Goal: Information Seeking & Learning: Learn about a topic

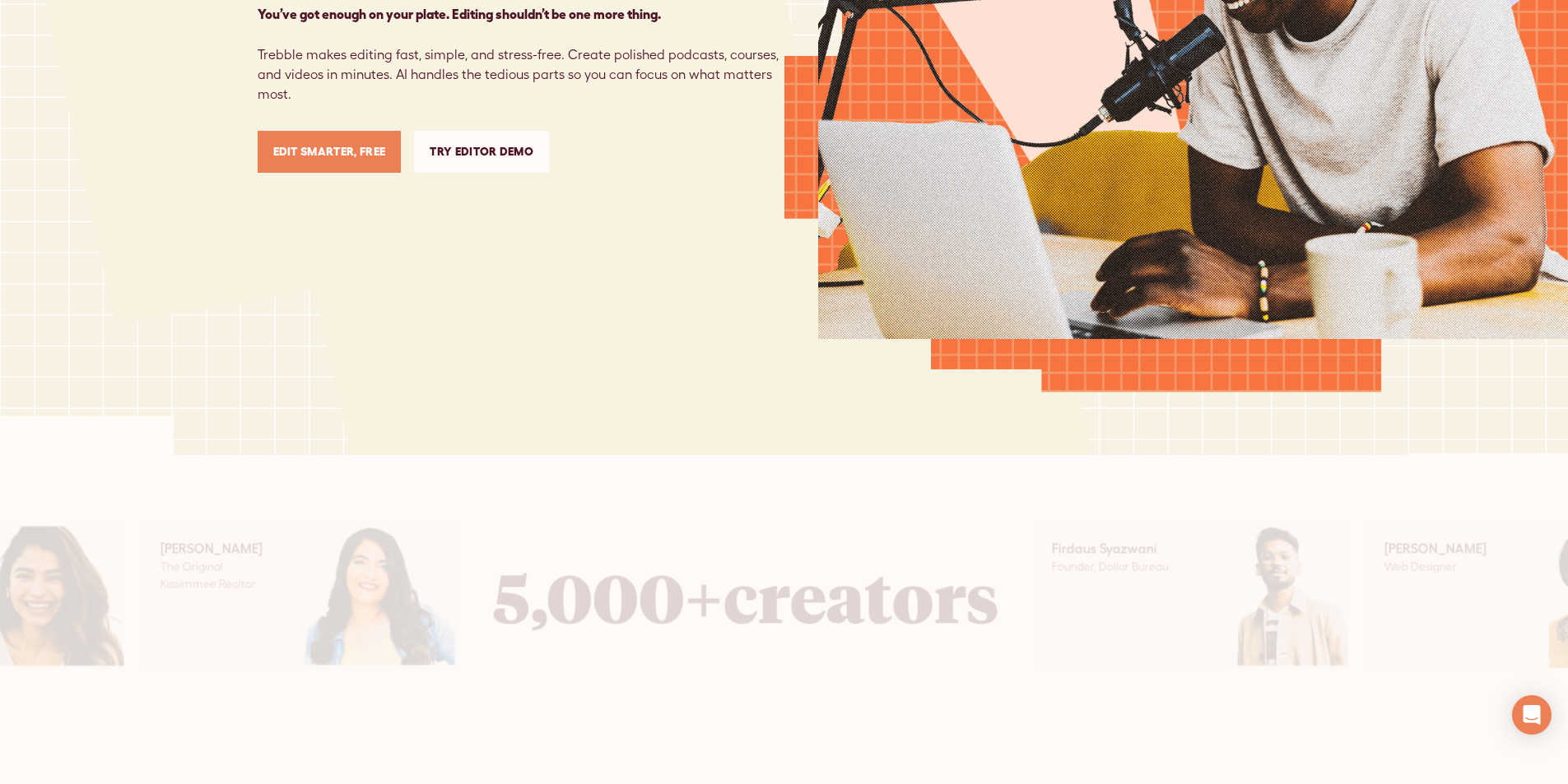
scroll to position [494, 0]
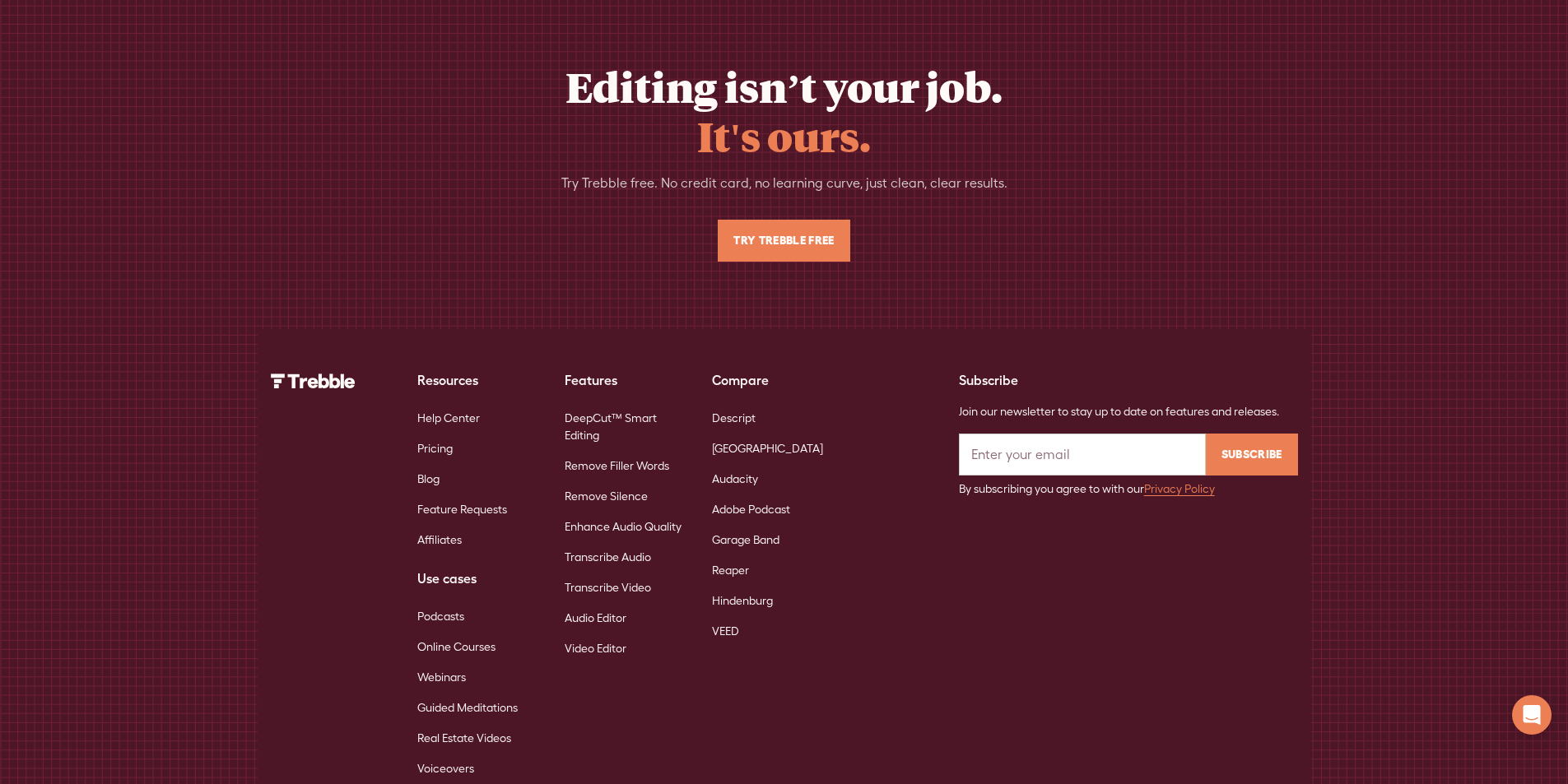
scroll to position [10683, 0]
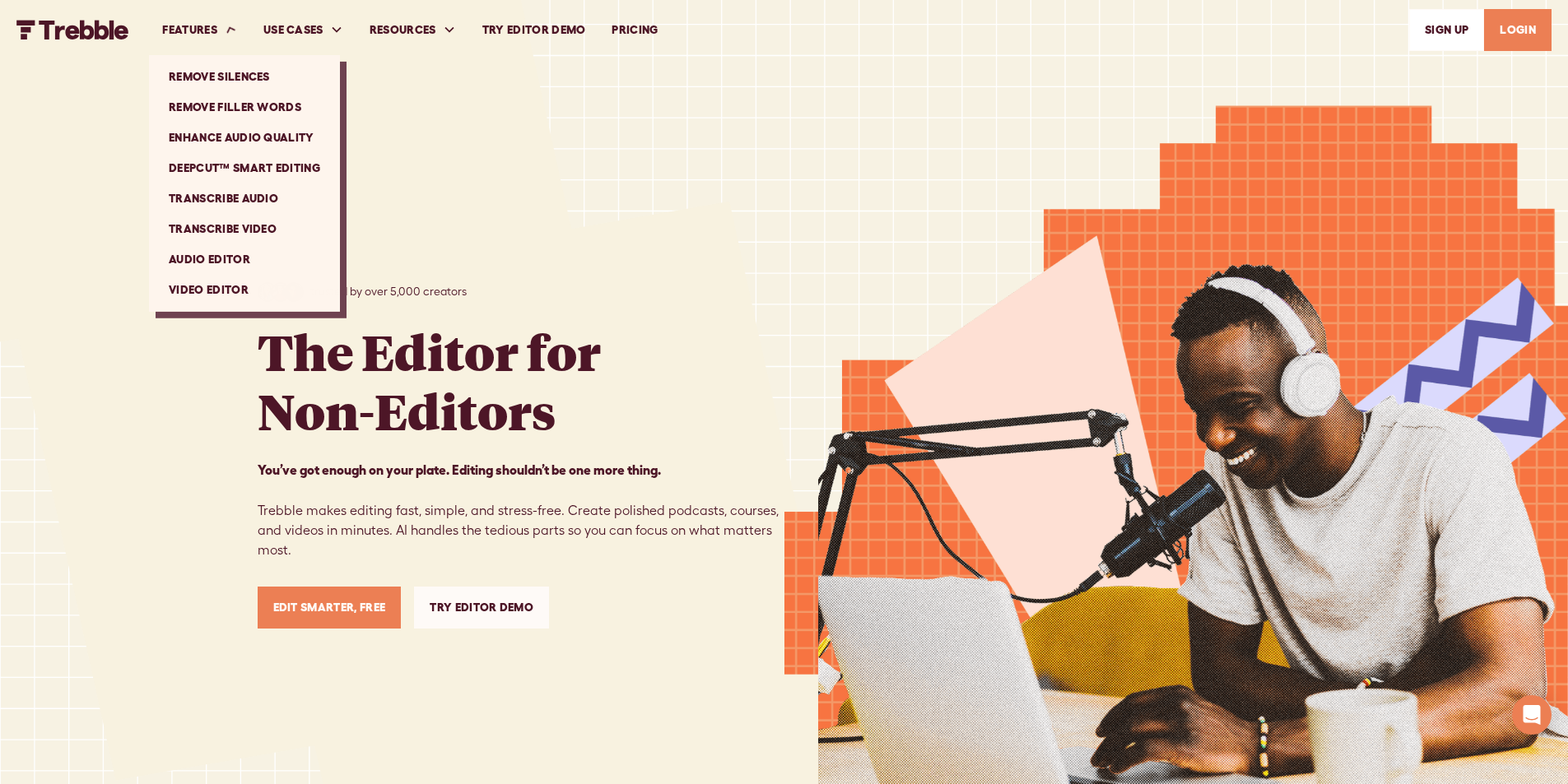
click at [206, 35] on div "FEATURES" at bounding box center [190, 30] width 55 height 17
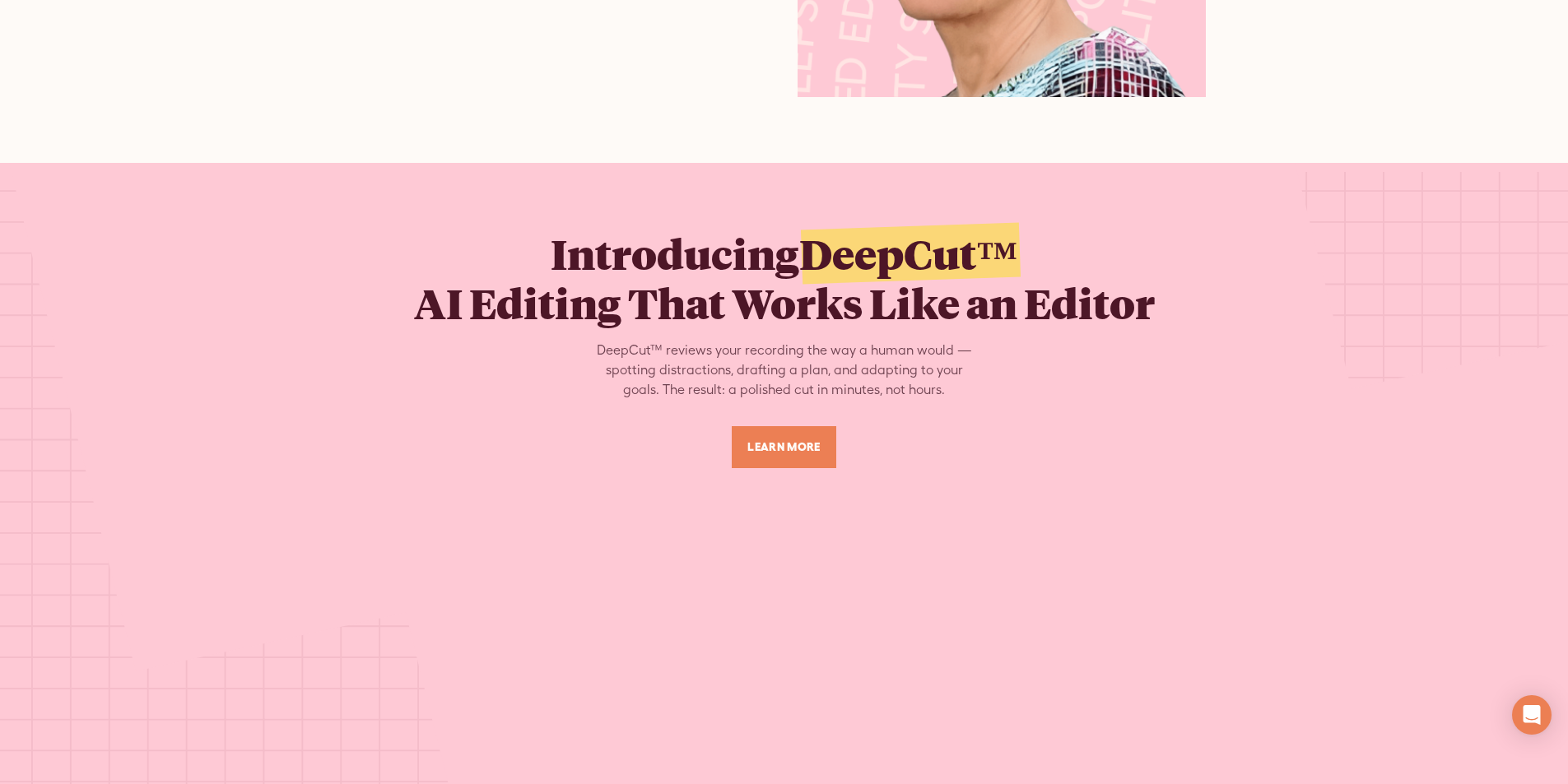
scroll to position [10683, 0]
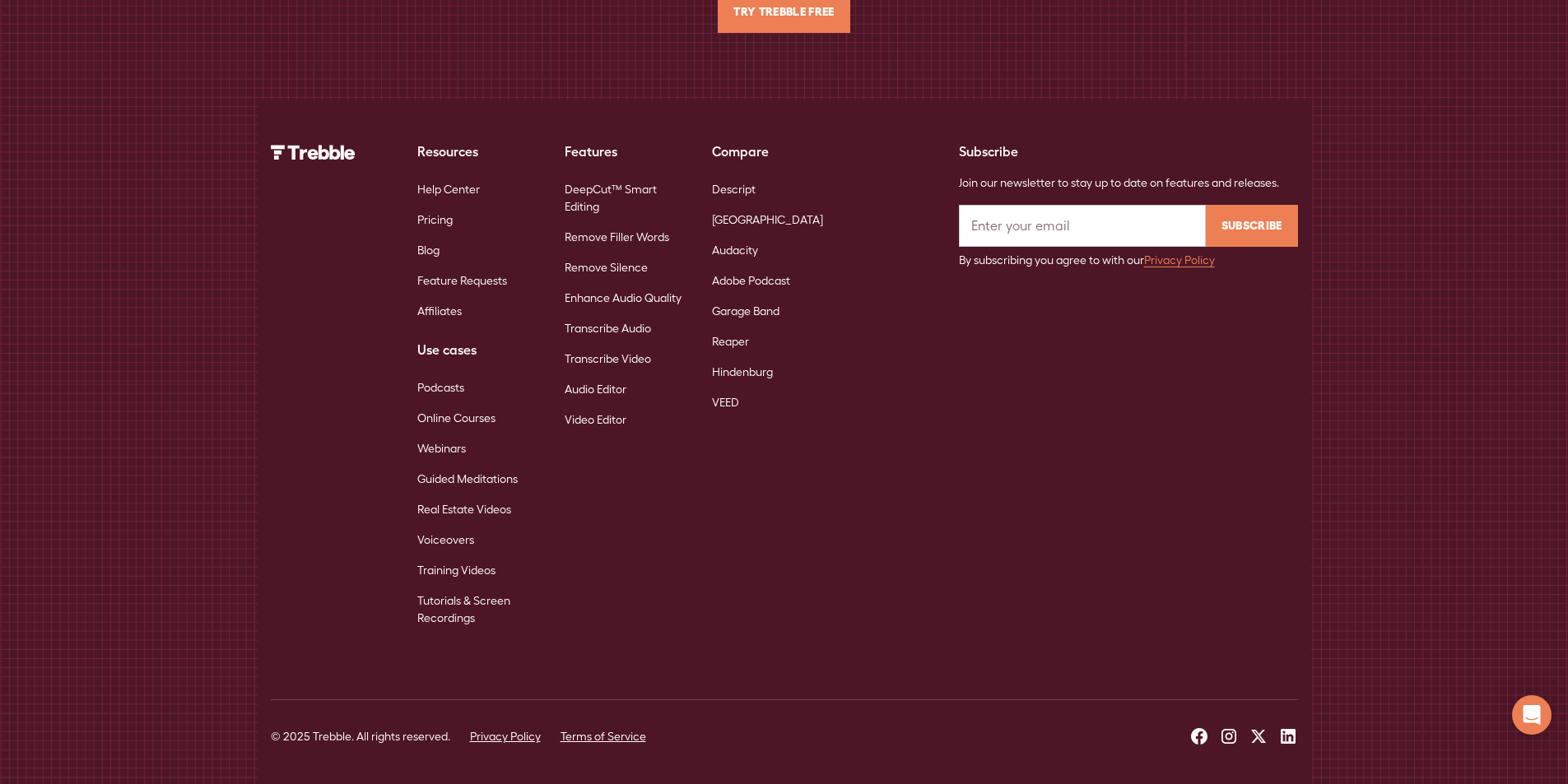
click at [597, 730] on link "Terms of Service" at bounding box center [603, 737] width 86 height 17
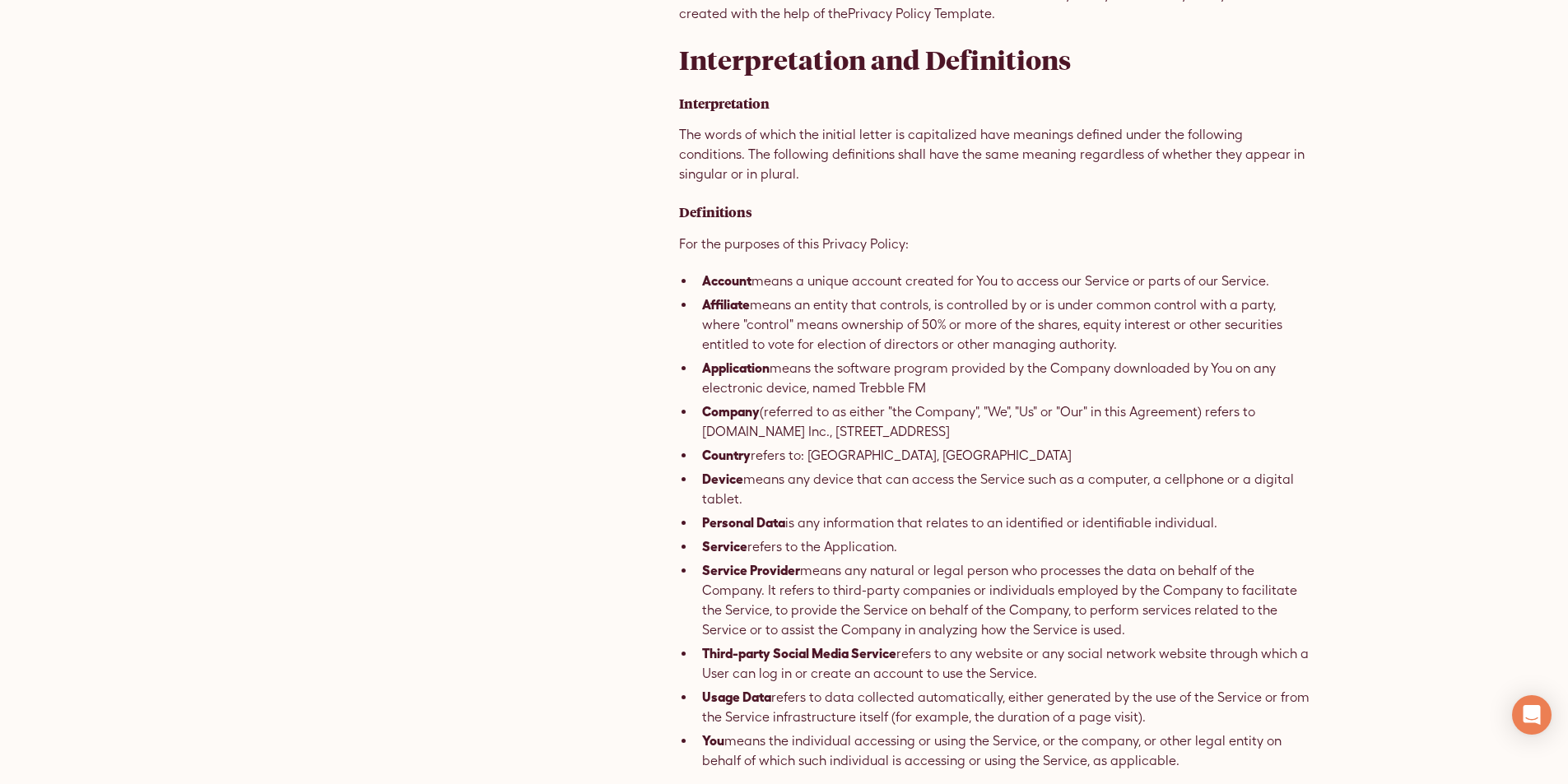
scroll to position [411, 0]
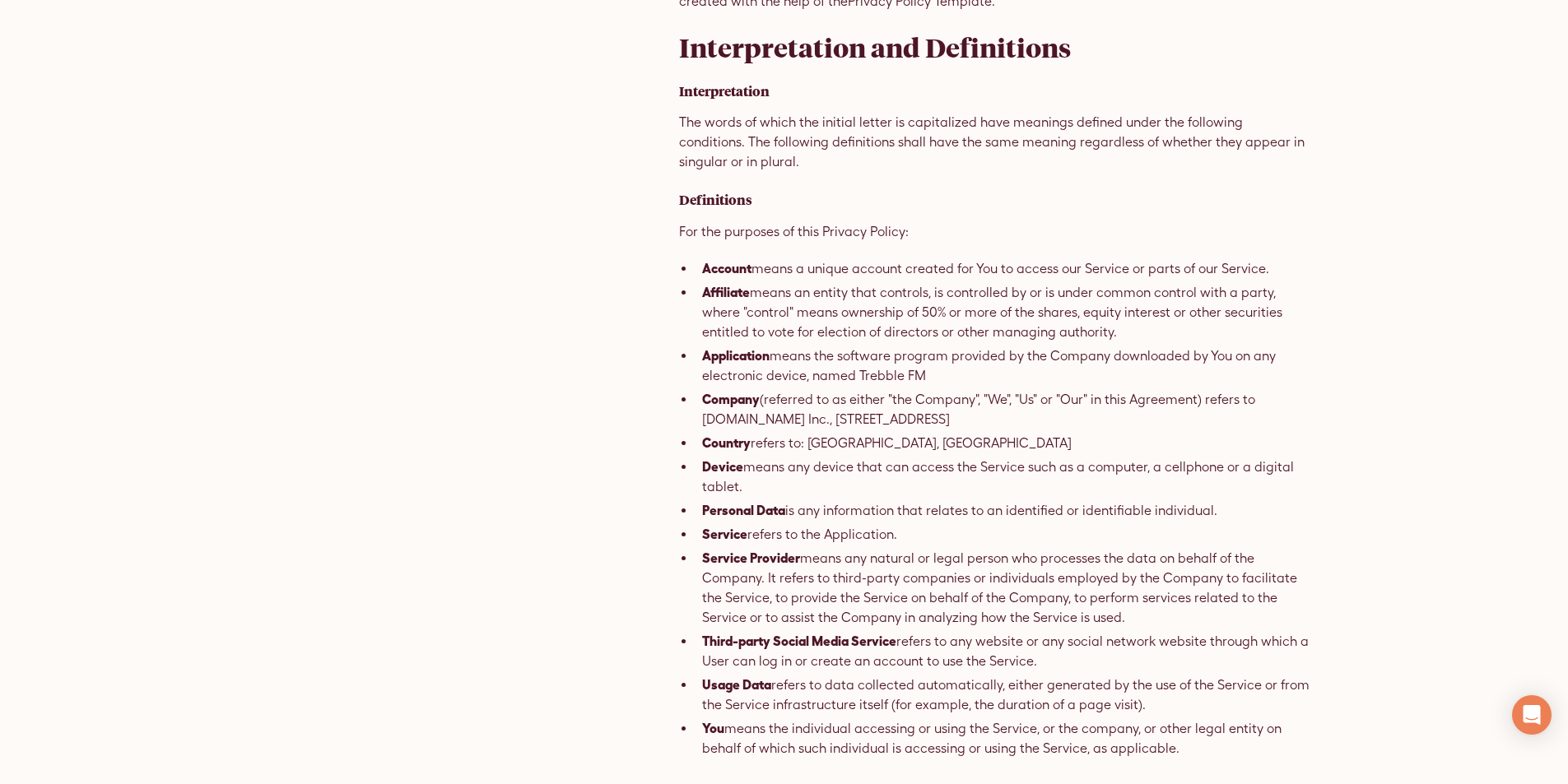
click at [762, 565] on ul "Account means a unique account created for You to access our Service or parts o…" at bounding box center [995, 506] width 632 height 503
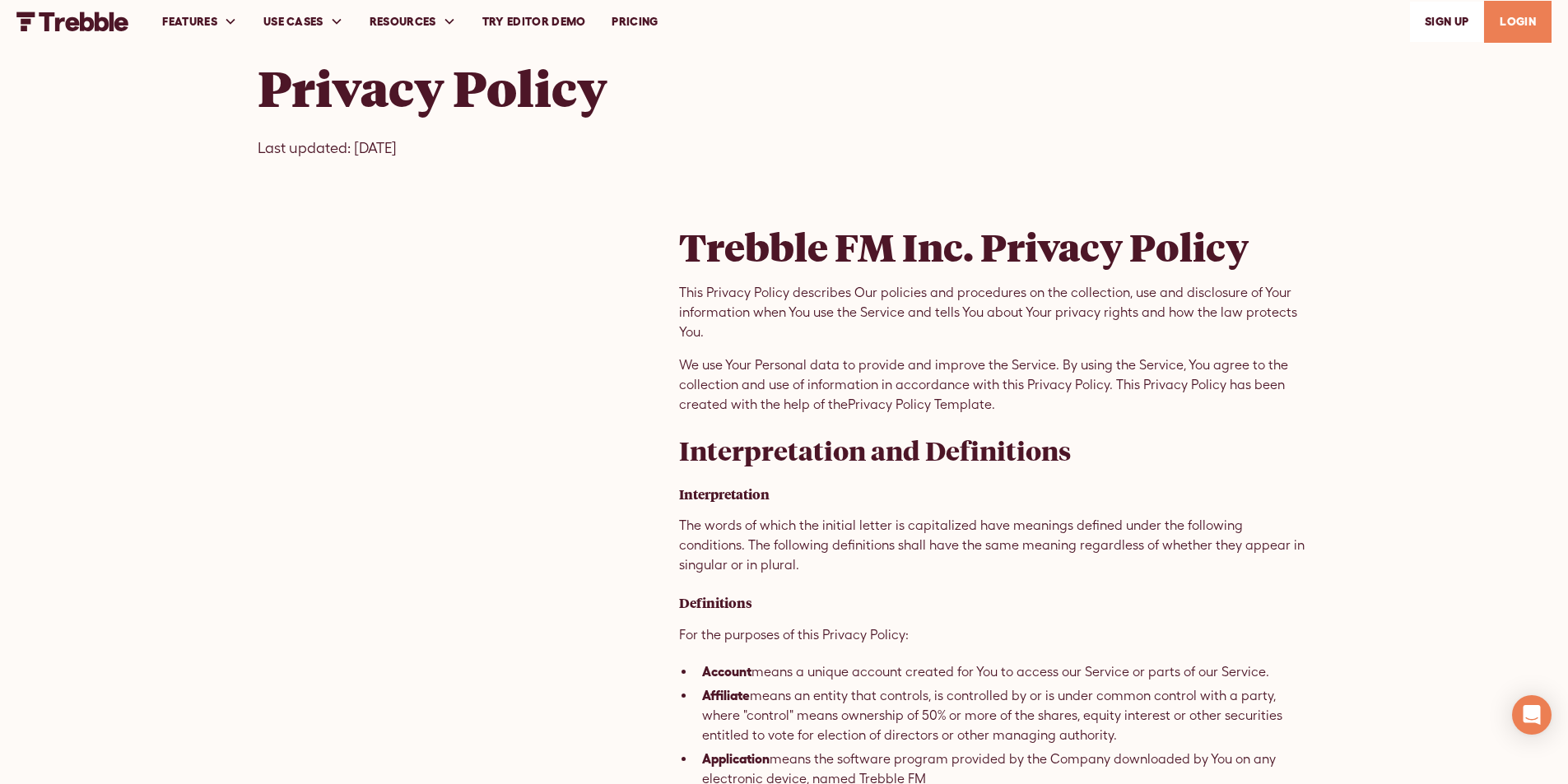
scroll to position [0, 0]
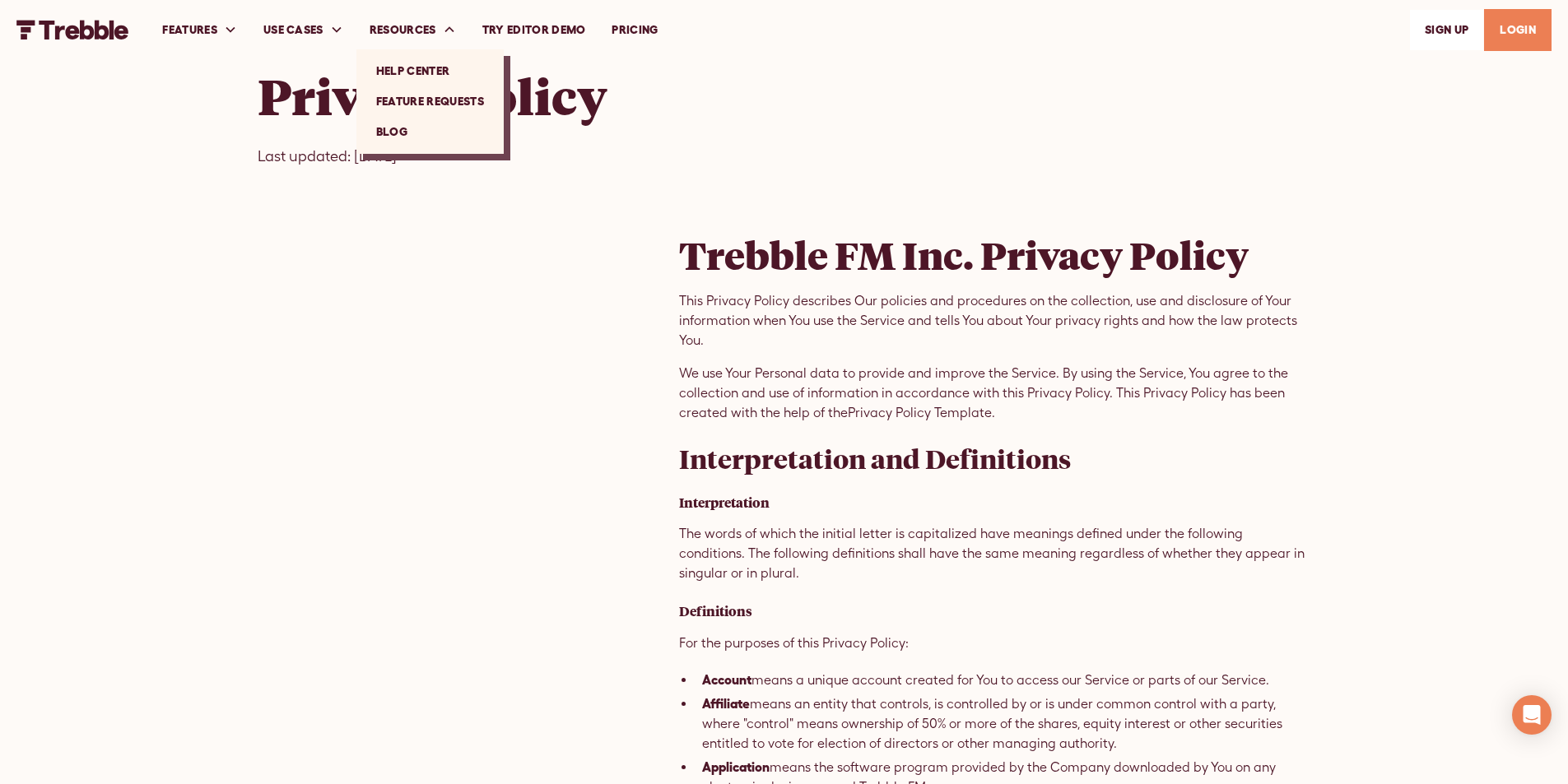
click at [433, 135] on link "Blog" at bounding box center [429, 131] width 134 height 30
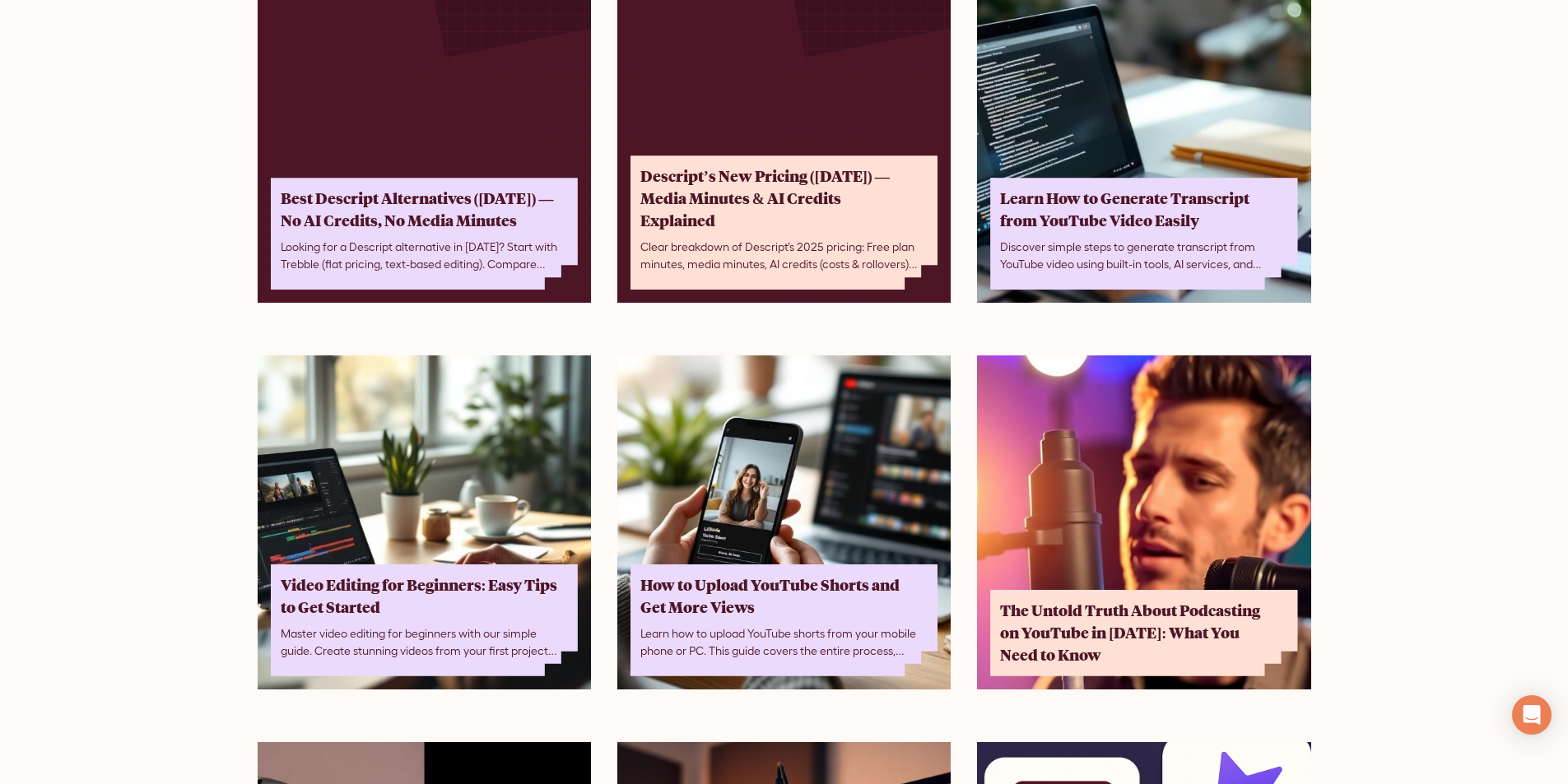
scroll to position [411, 0]
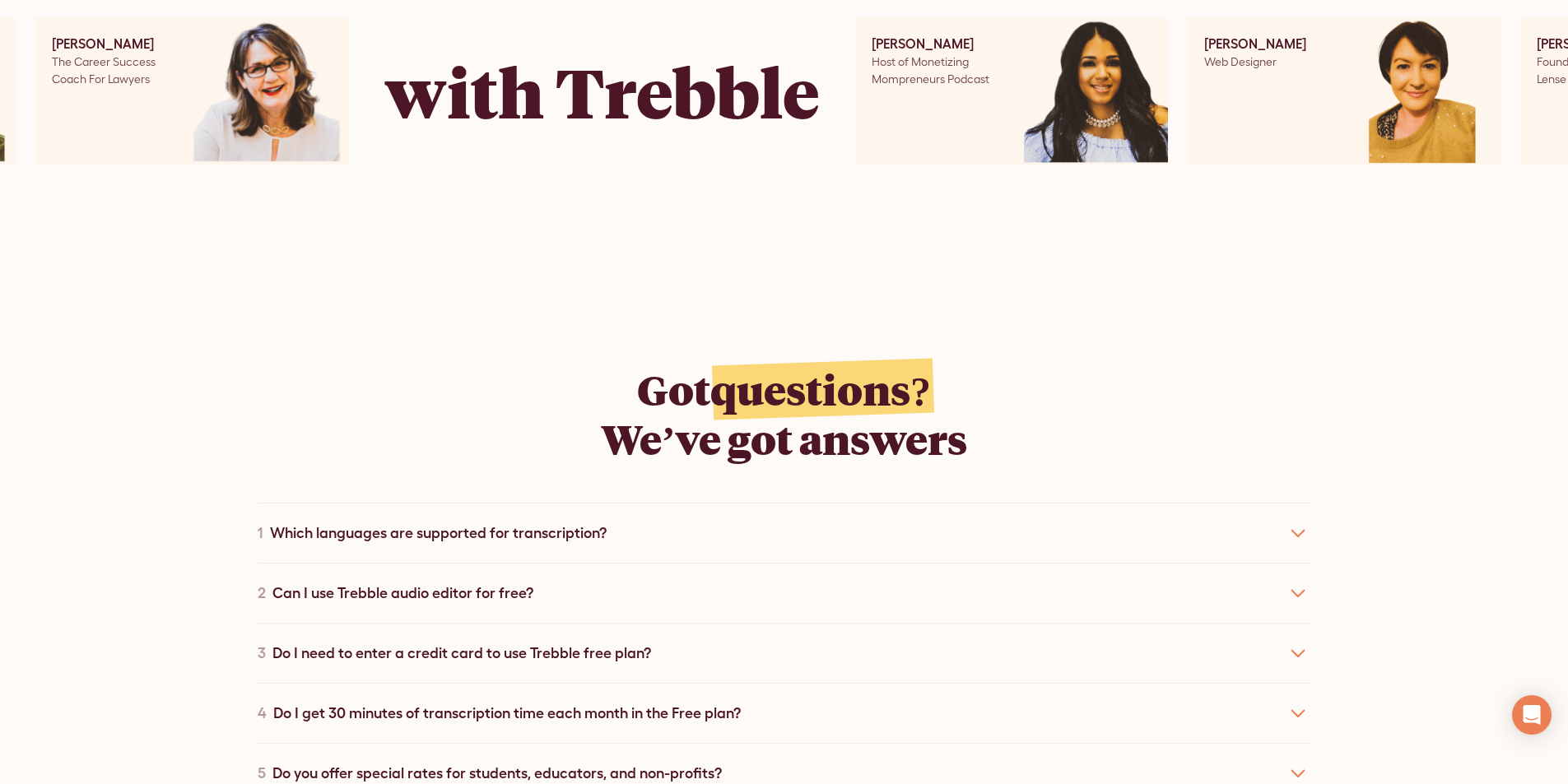
scroll to position [6994, 0]
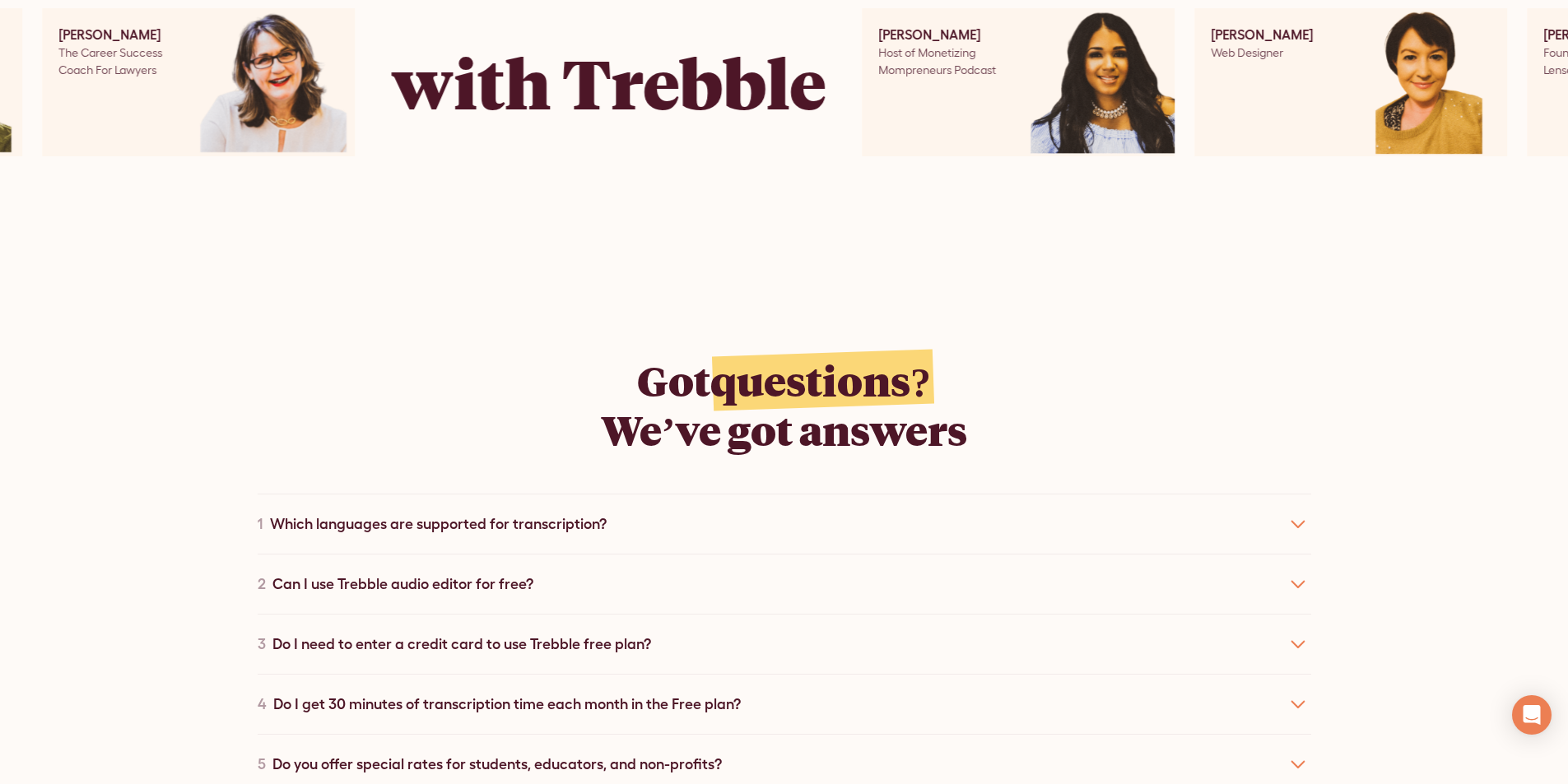
click at [678, 494] on div "1 Which languages are supported for transcription?" at bounding box center [784, 524] width 1054 height 60
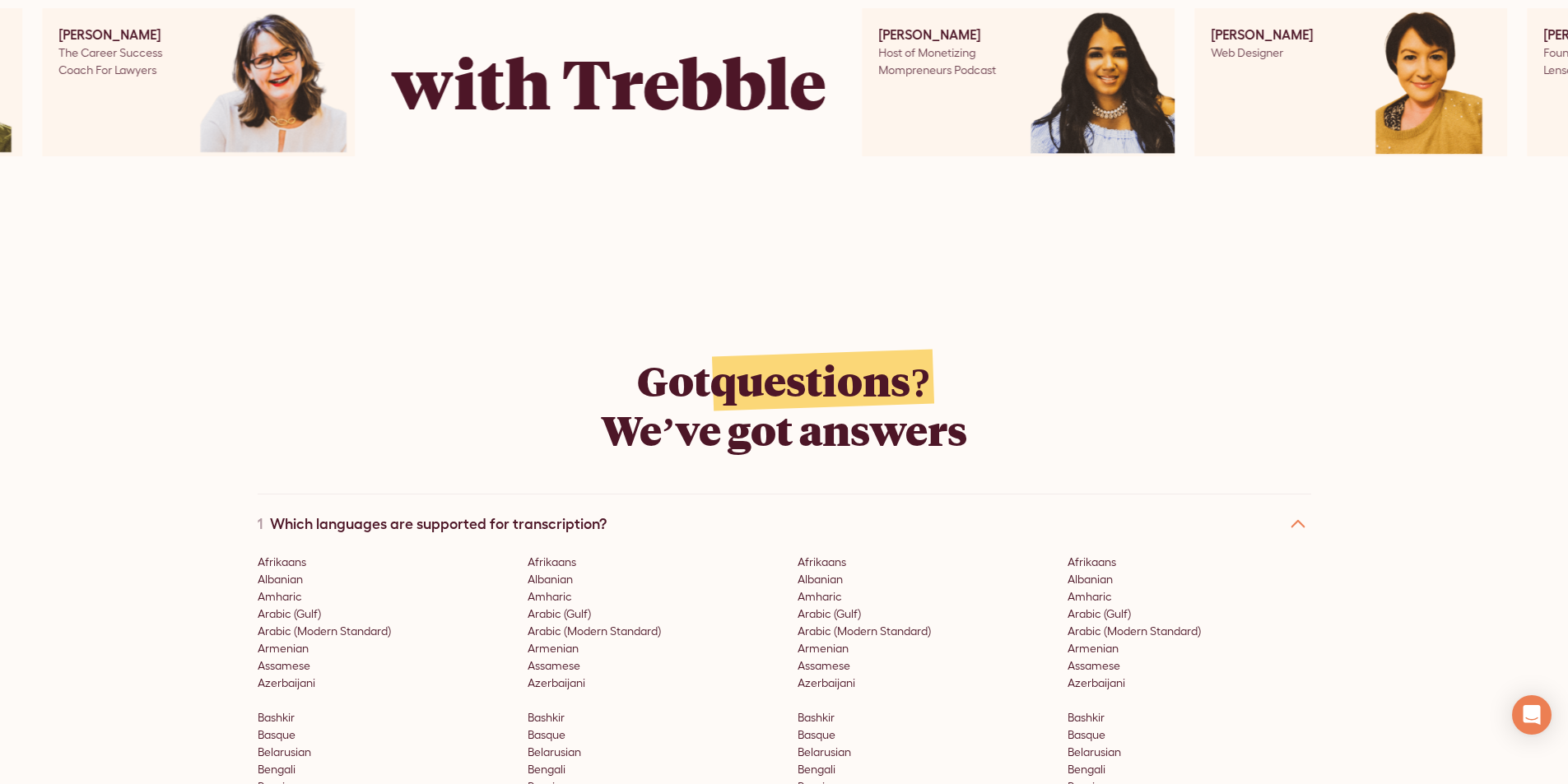
click at [678, 494] on div "1 Which languages are supported for transcription?" at bounding box center [784, 524] width 1054 height 60
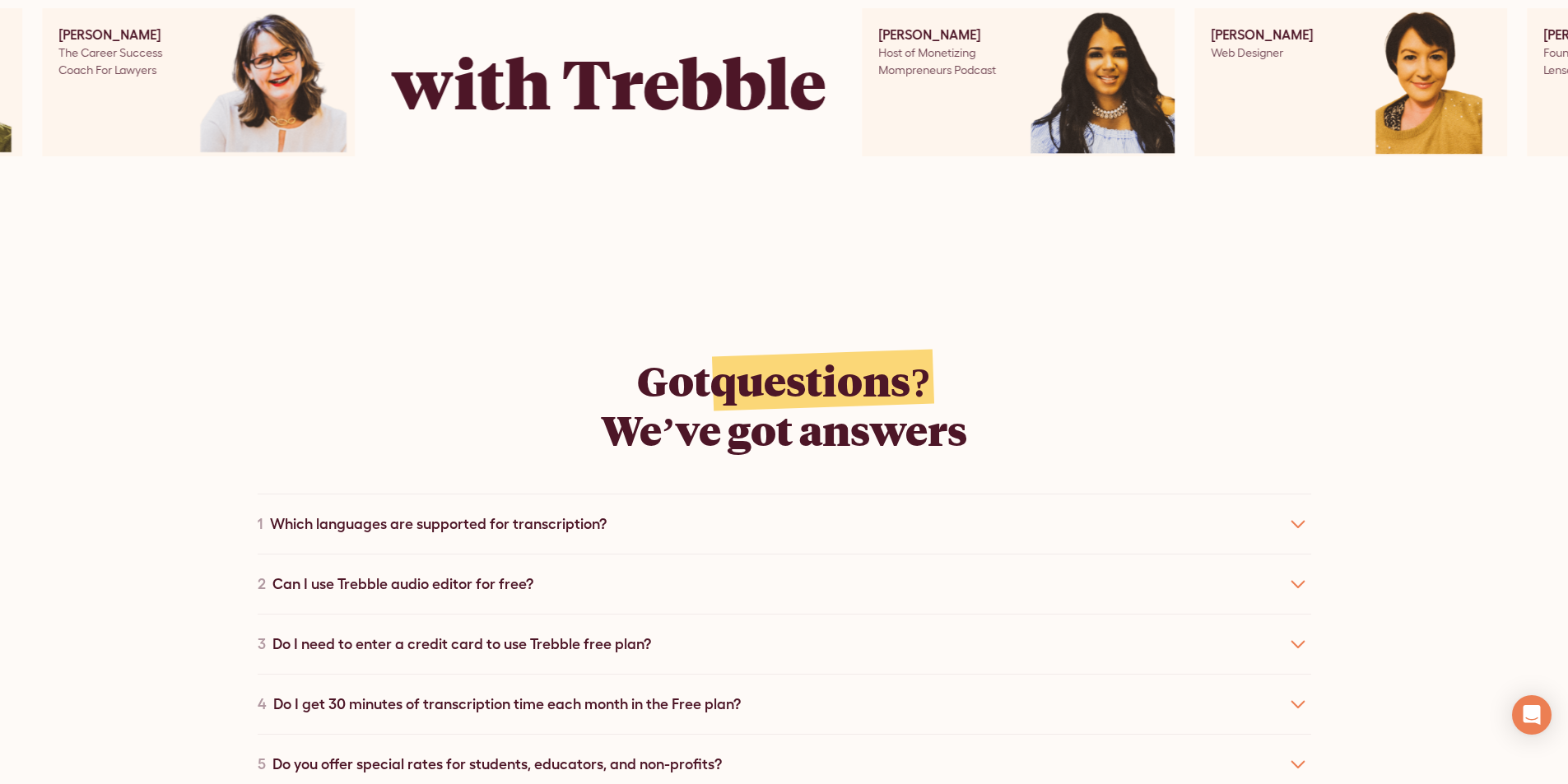
click at [569, 553] on div "2 Can I use Trebble audio editor for free?" at bounding box center [784, 584] width 1054 height 60
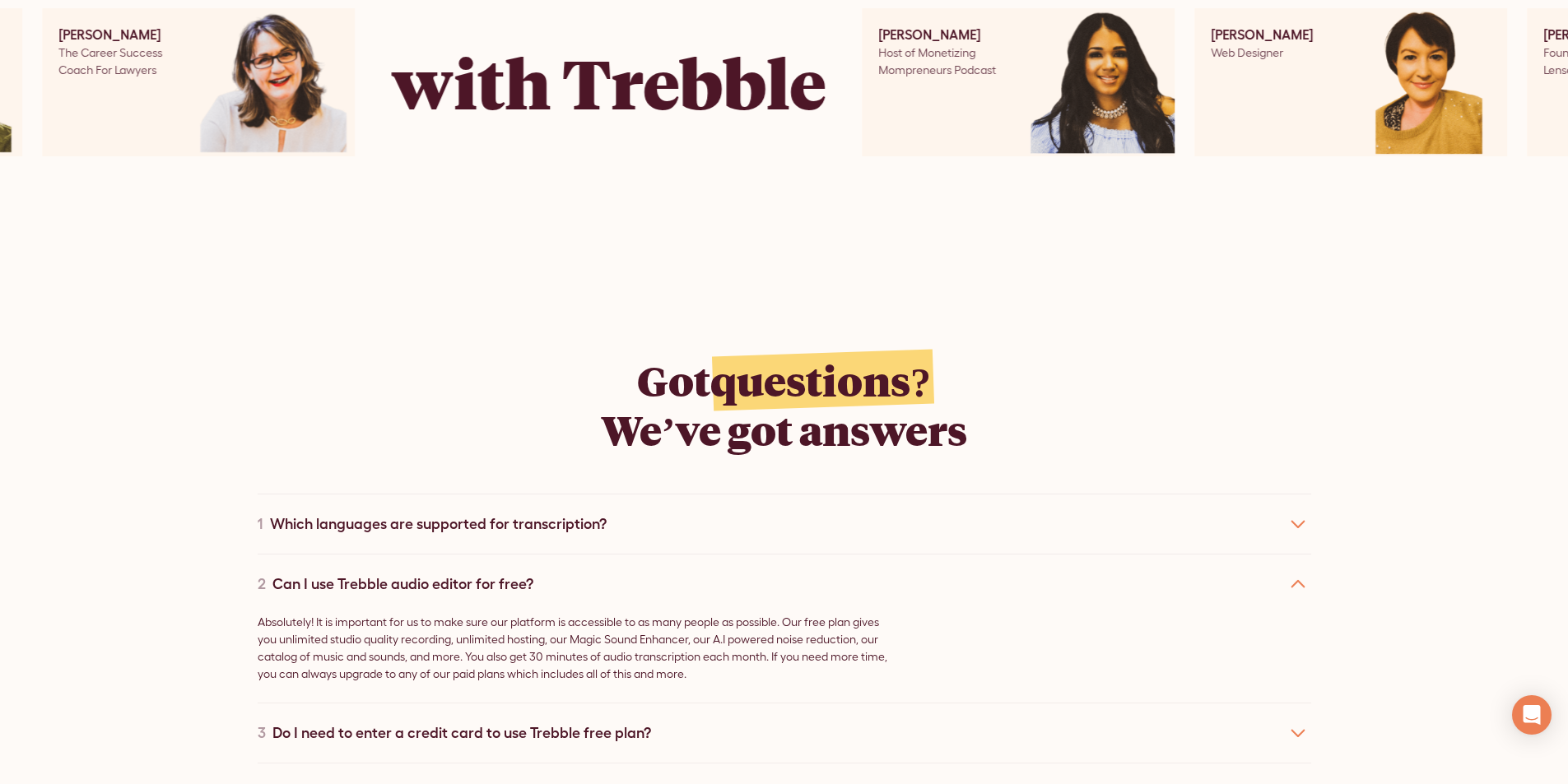
click at [571, 553] on div "2 Can I use Trebble audio editor for free?" at bounding box center [784, 584] width 1054 height 60
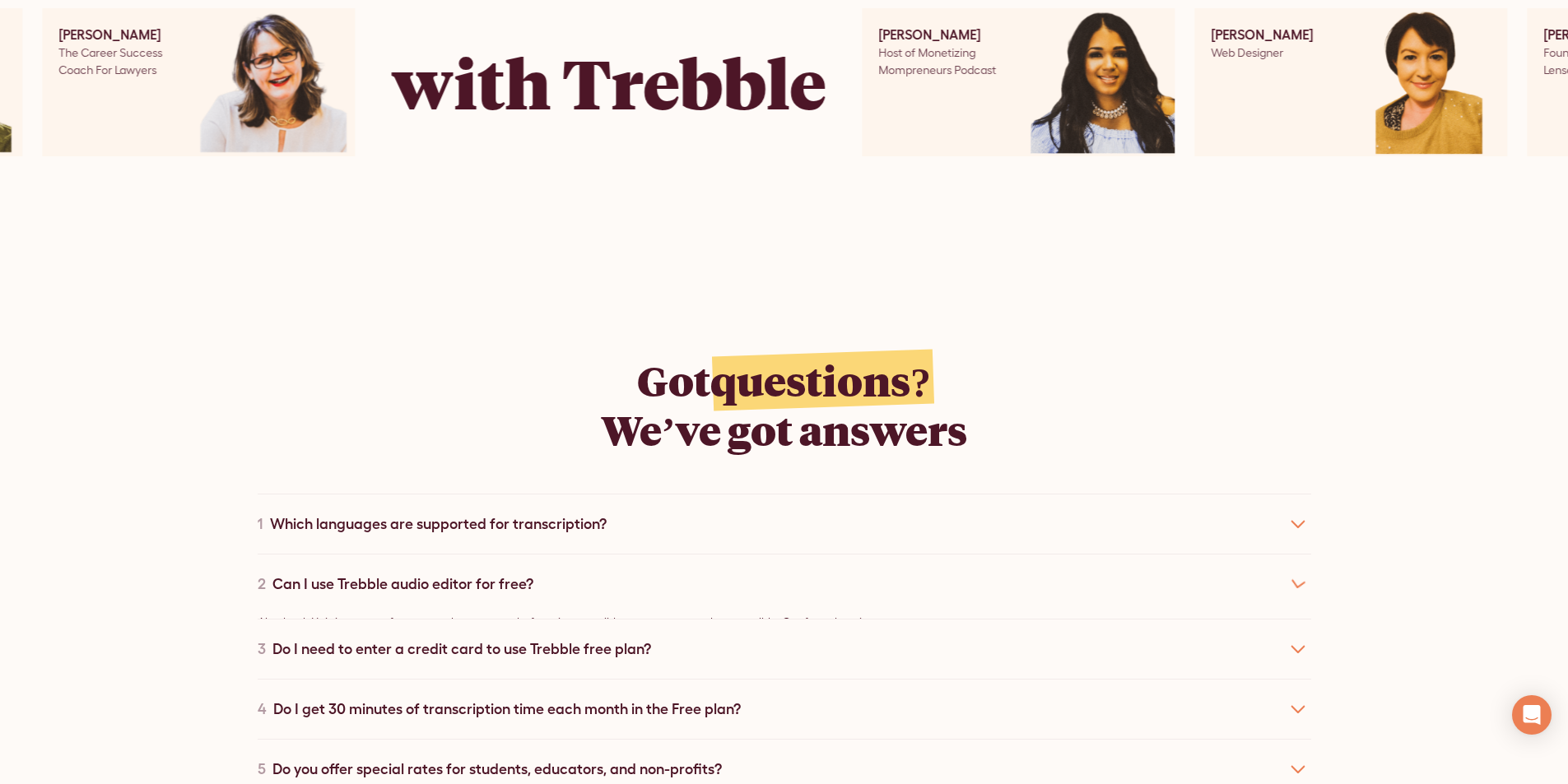
scroll to position [7076, 0]
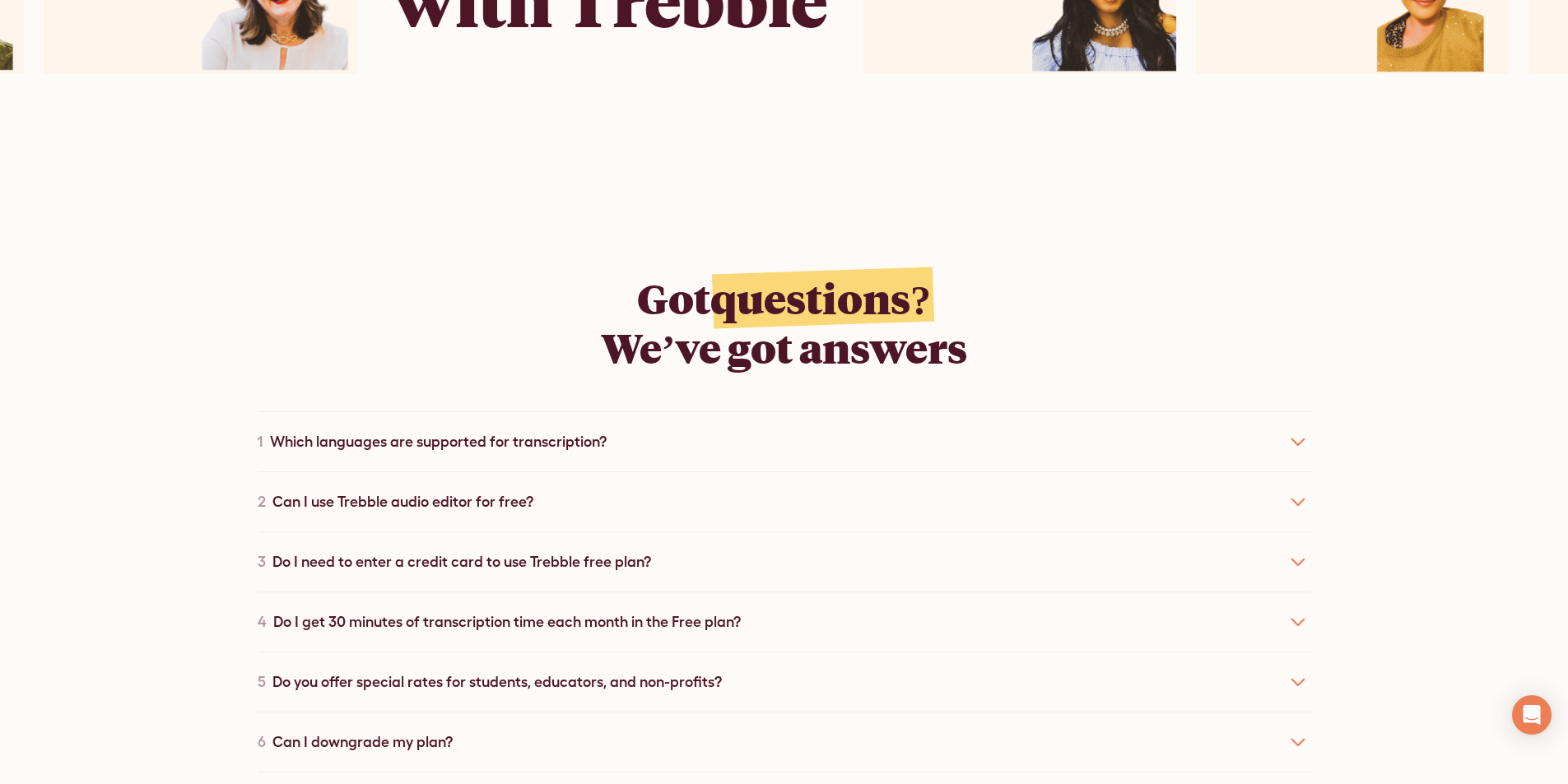
click at [594, 532] on div "3 Do I need to enter a credit card to use Trebble free plan?" at bounding box center [784, 562] width 1054 height 60
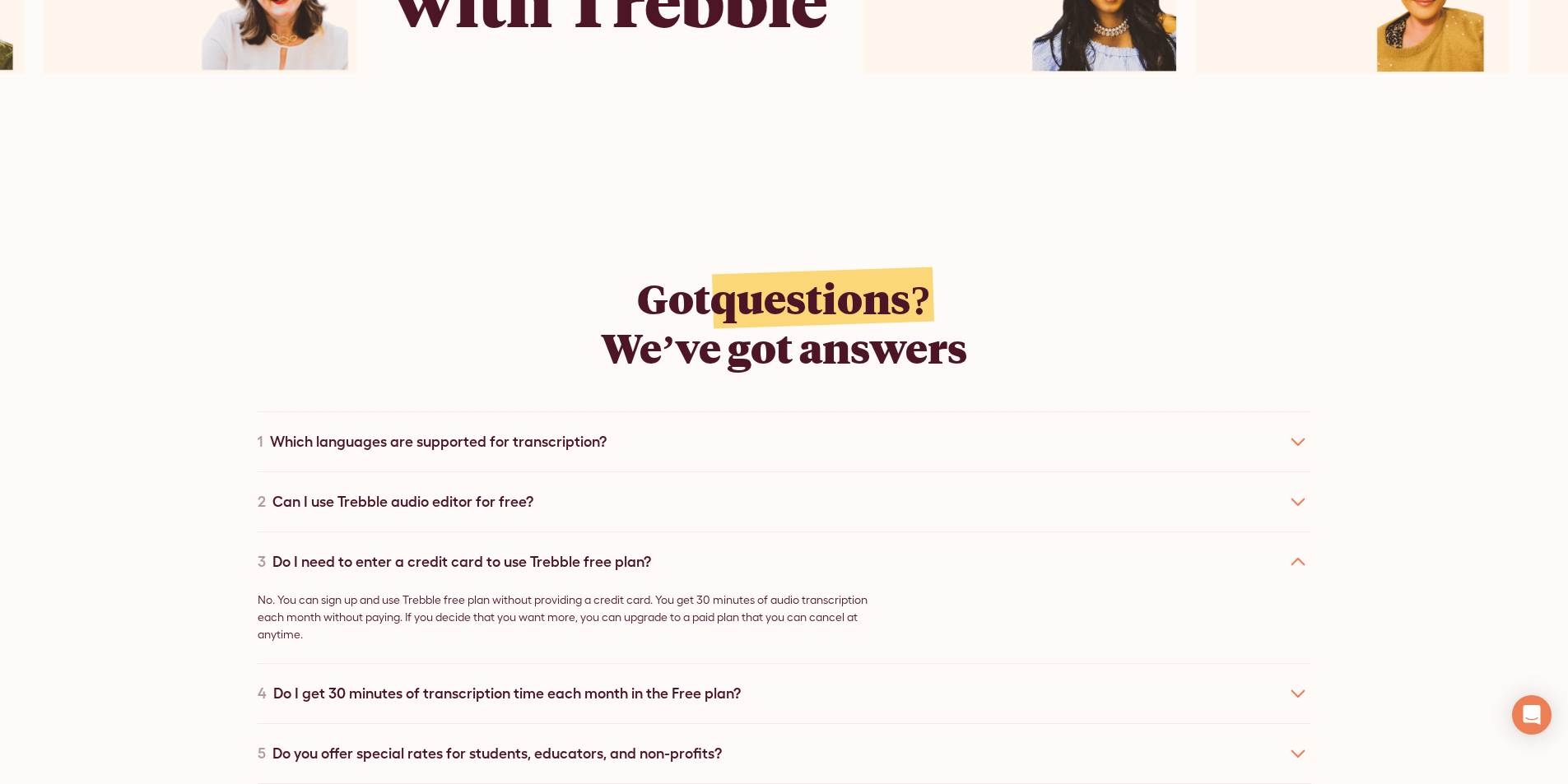
click at [594, 532] on div "3 Do I need to enter a credit card to use Trebble free plan?" at bounding box center [784, 562] width 1054 height 60
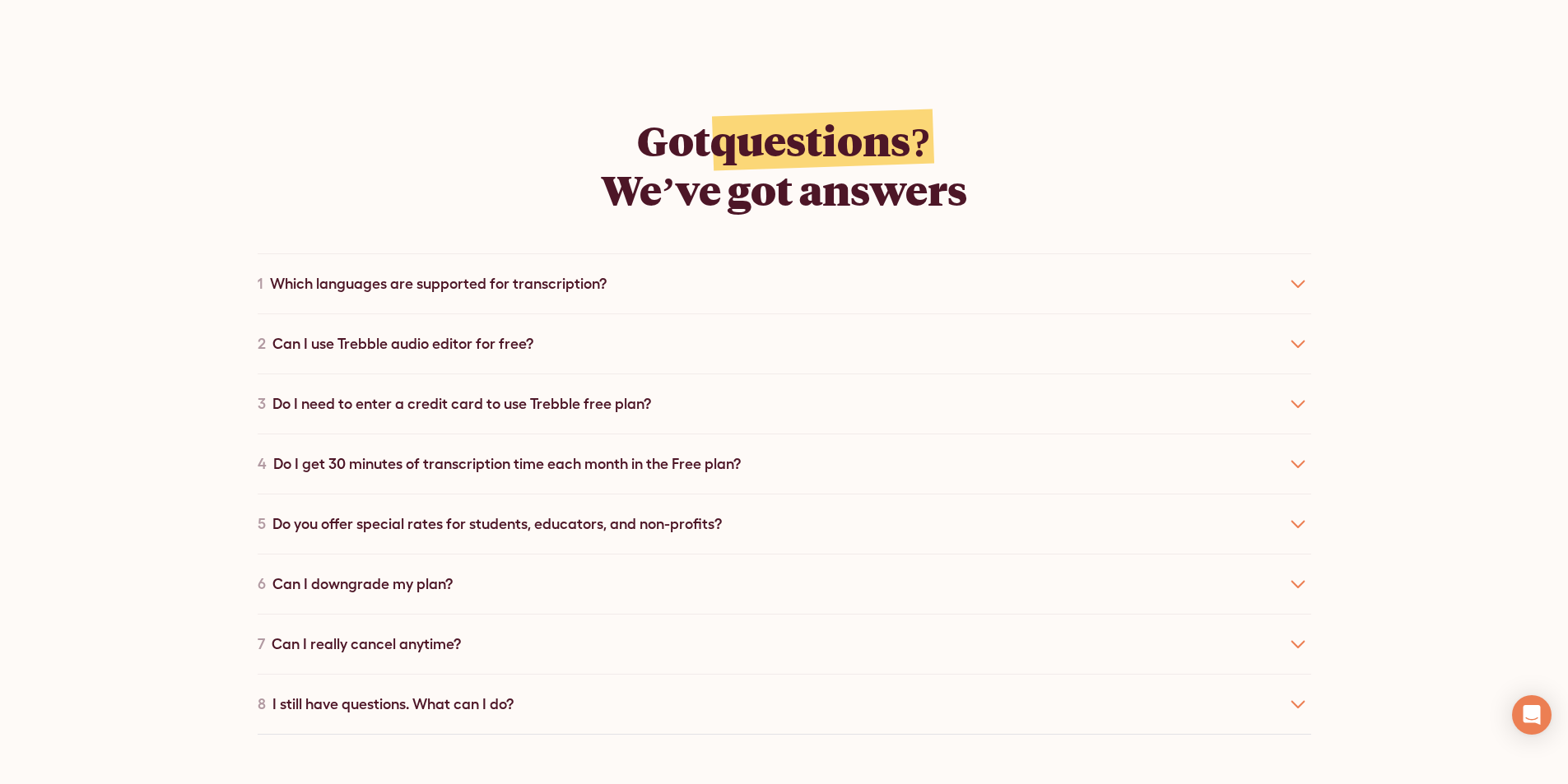
scroll to position [7241, 0]
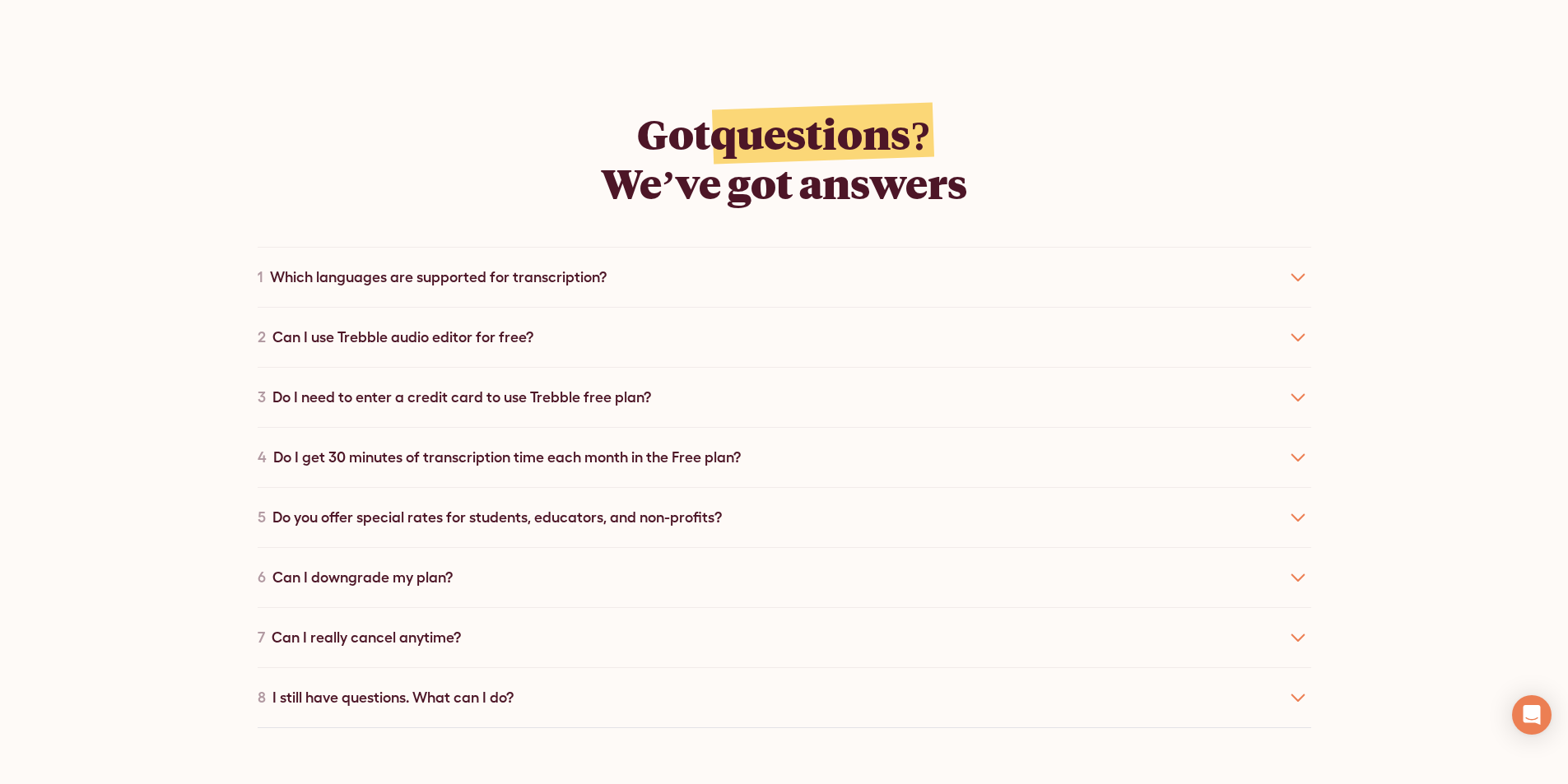
click at [524, 667] on div "8 I still have questions. What can I do?" at bounding box center [784, 698] width 1054 height 60
click at [517, 607] on div "7 Can I really cancel anytime?" at bounding box center [784, 637] width 1054 height 60
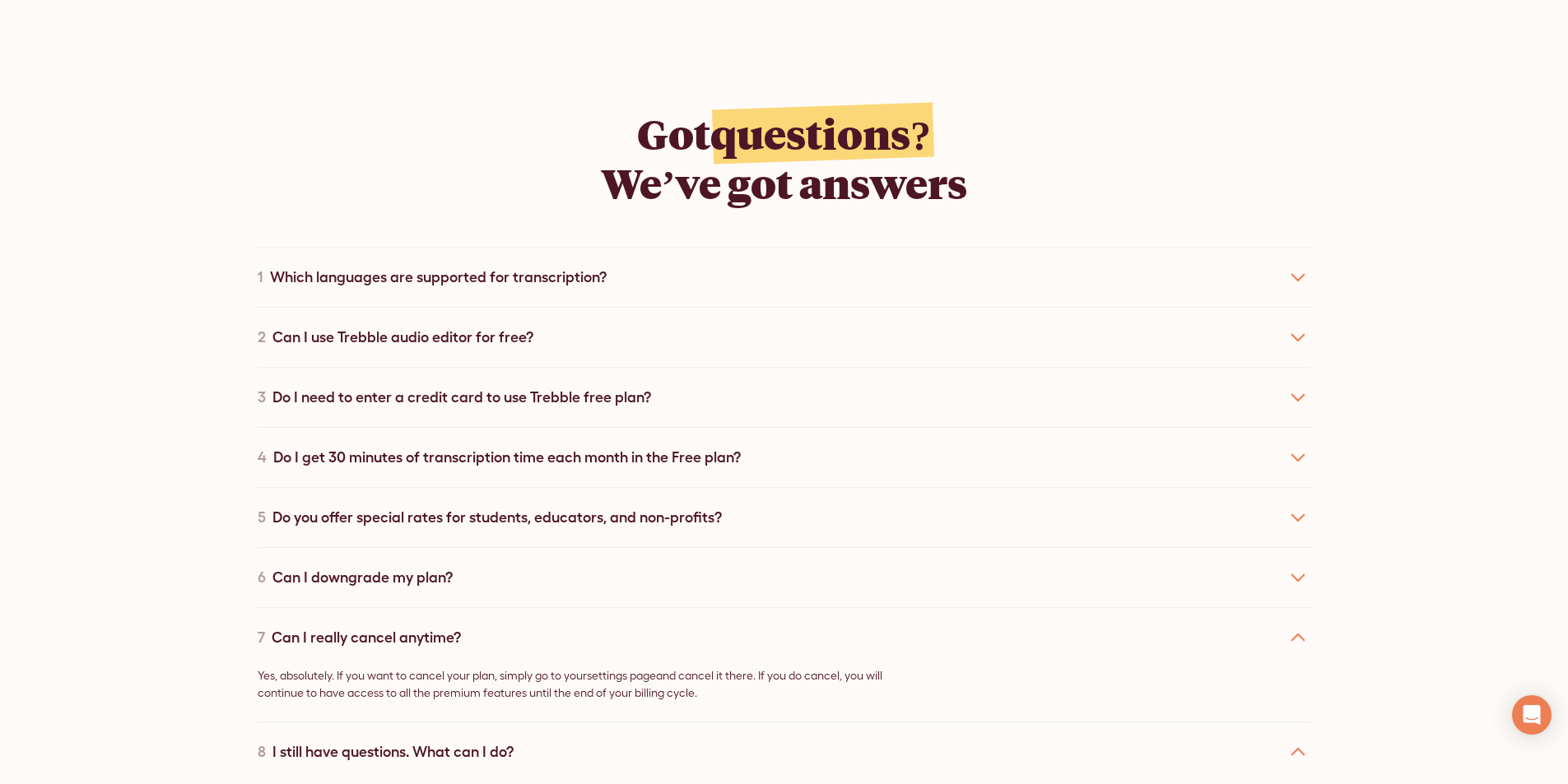
click at [498, 547] on div "6 Can I downgrade my plan?" at bounding box center [784, 578] width 1054 height 60
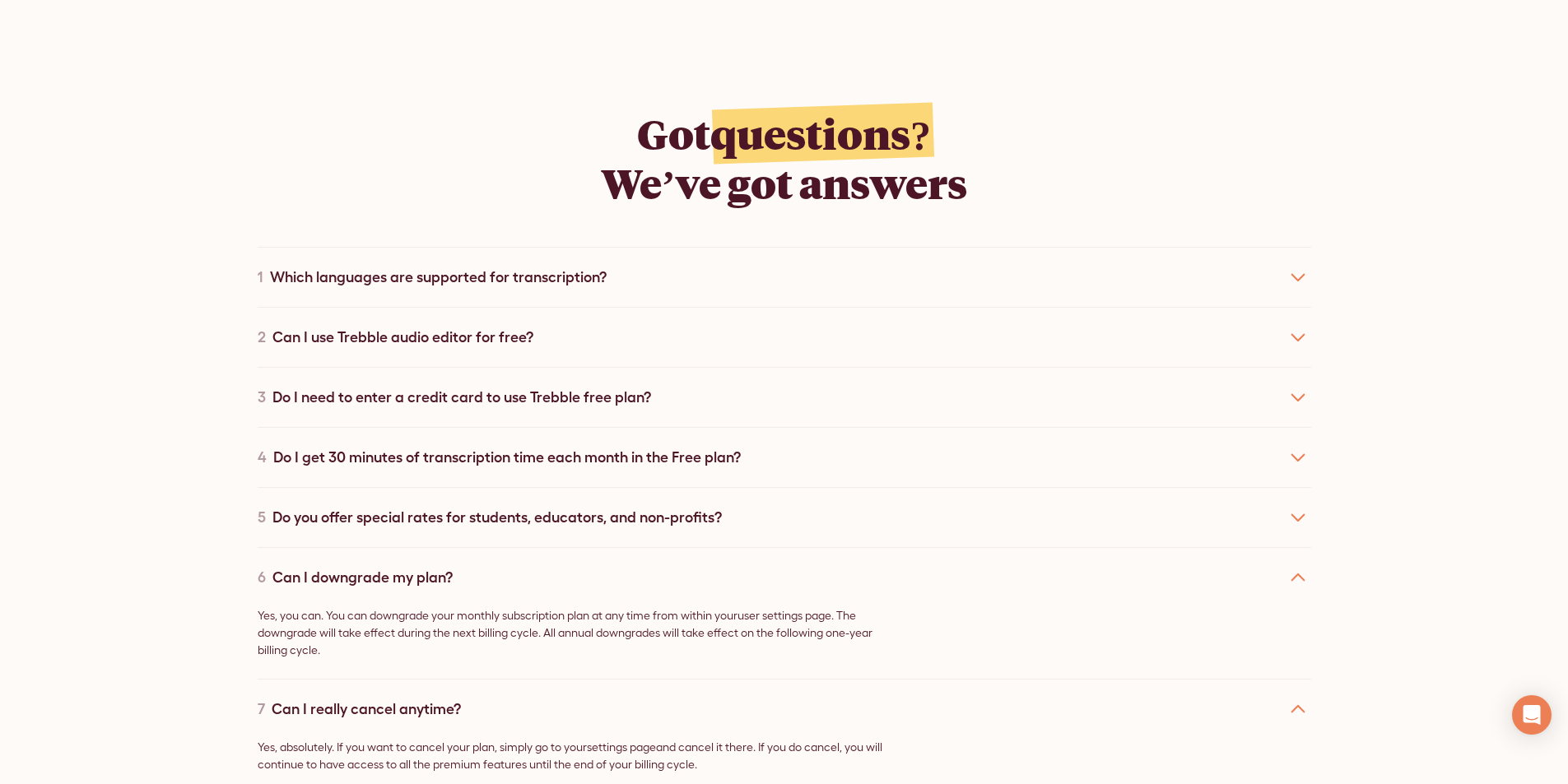
click at [528, 427] on div "4 Do I get 30 minutes of transcription time each month in the Free plan?" at bounding box center [784, 458] width 1054 height 60
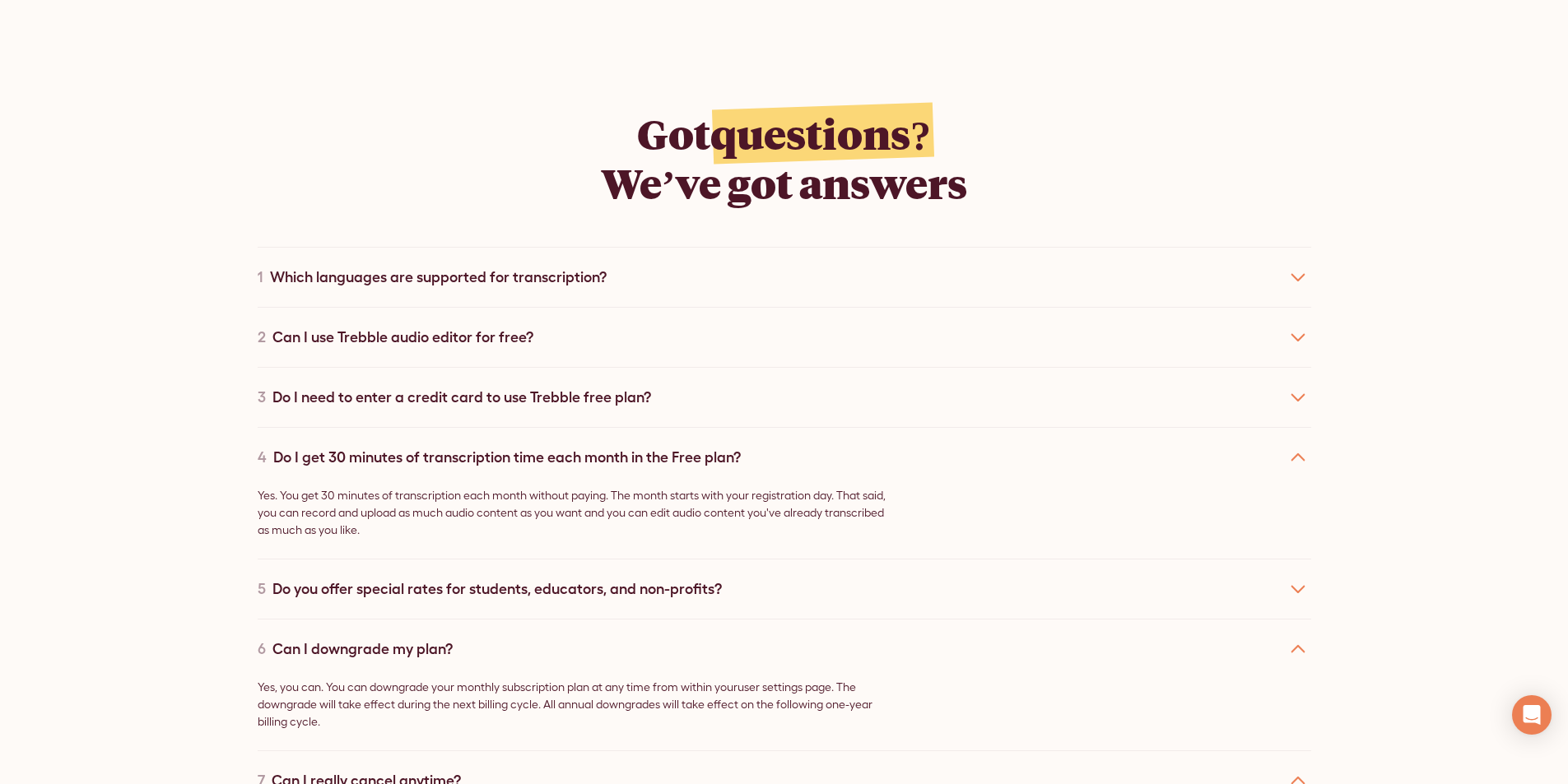
click at [486, 559] on div "5 Do you offer special rates for students, educators, and non-profits?" at bounding box center [784, 589] width 1054 height 60
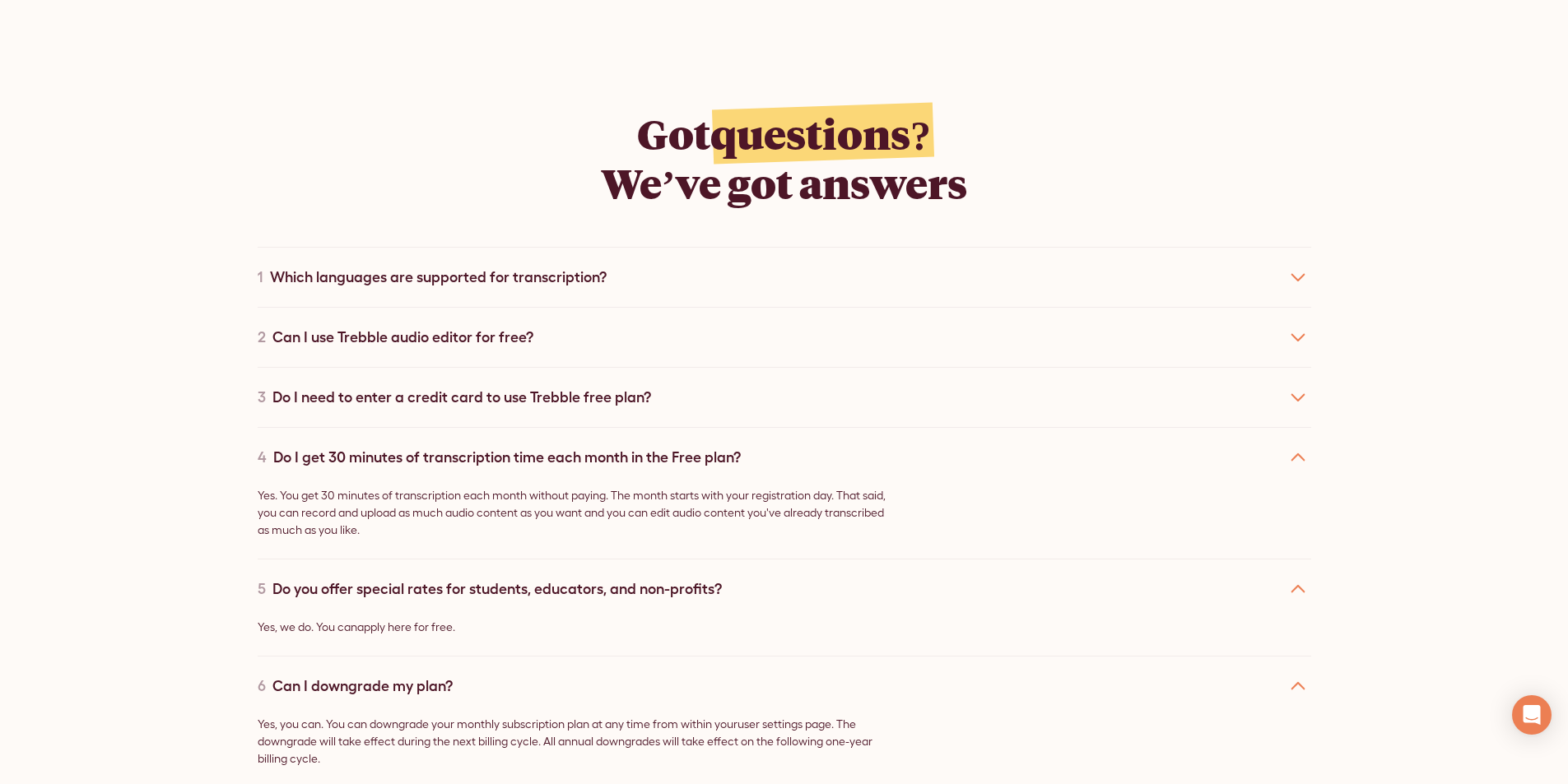
click at [476, 386] on div "Do I need to enter a credit card to use Trebble free plan?" at bounding box center [461, 397] width 378 height 22
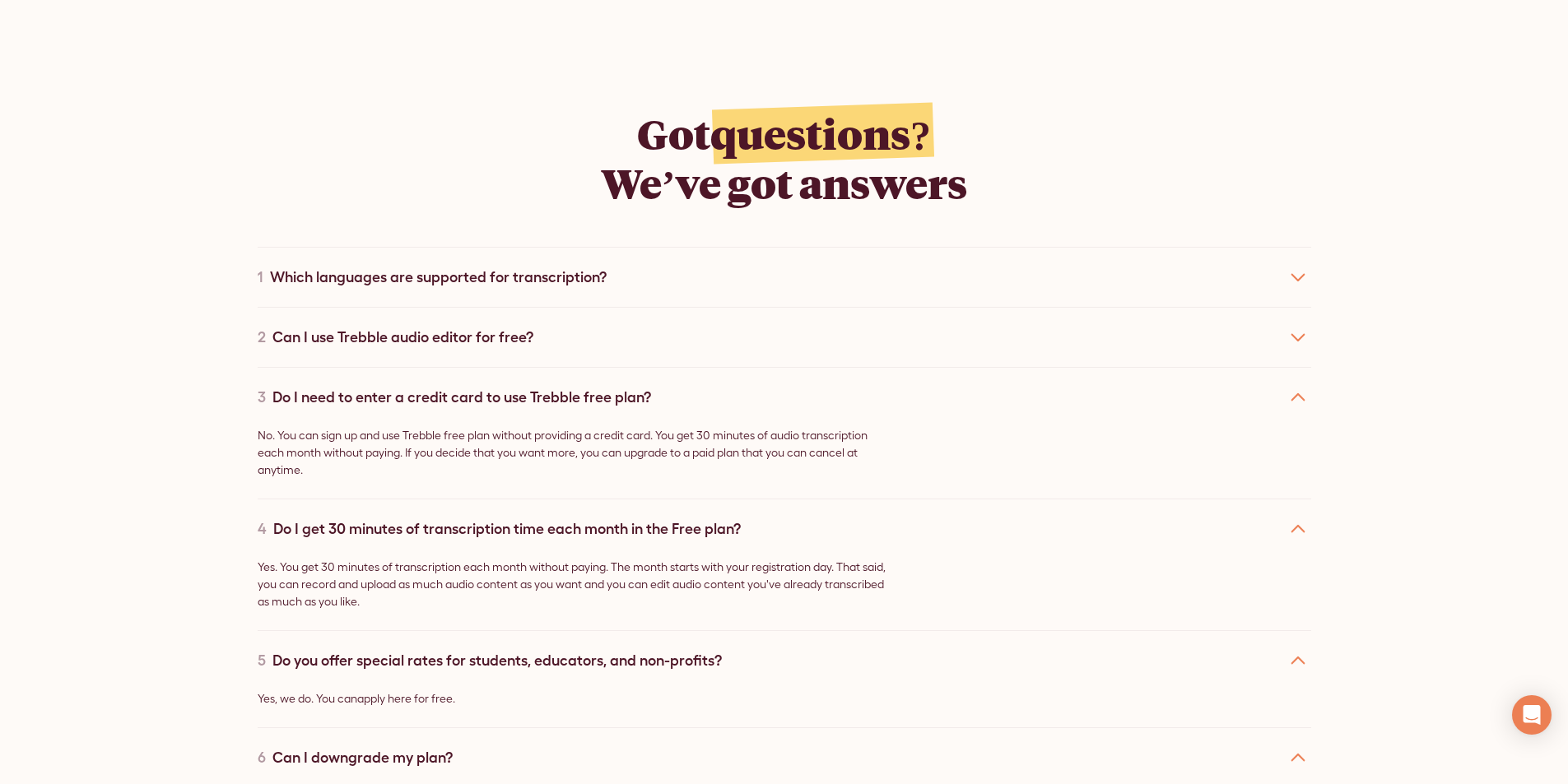
click at [461, 326] on div "Can I use Trebble audio editor for free?" at bounding box center [403, 337] width 261 height 22
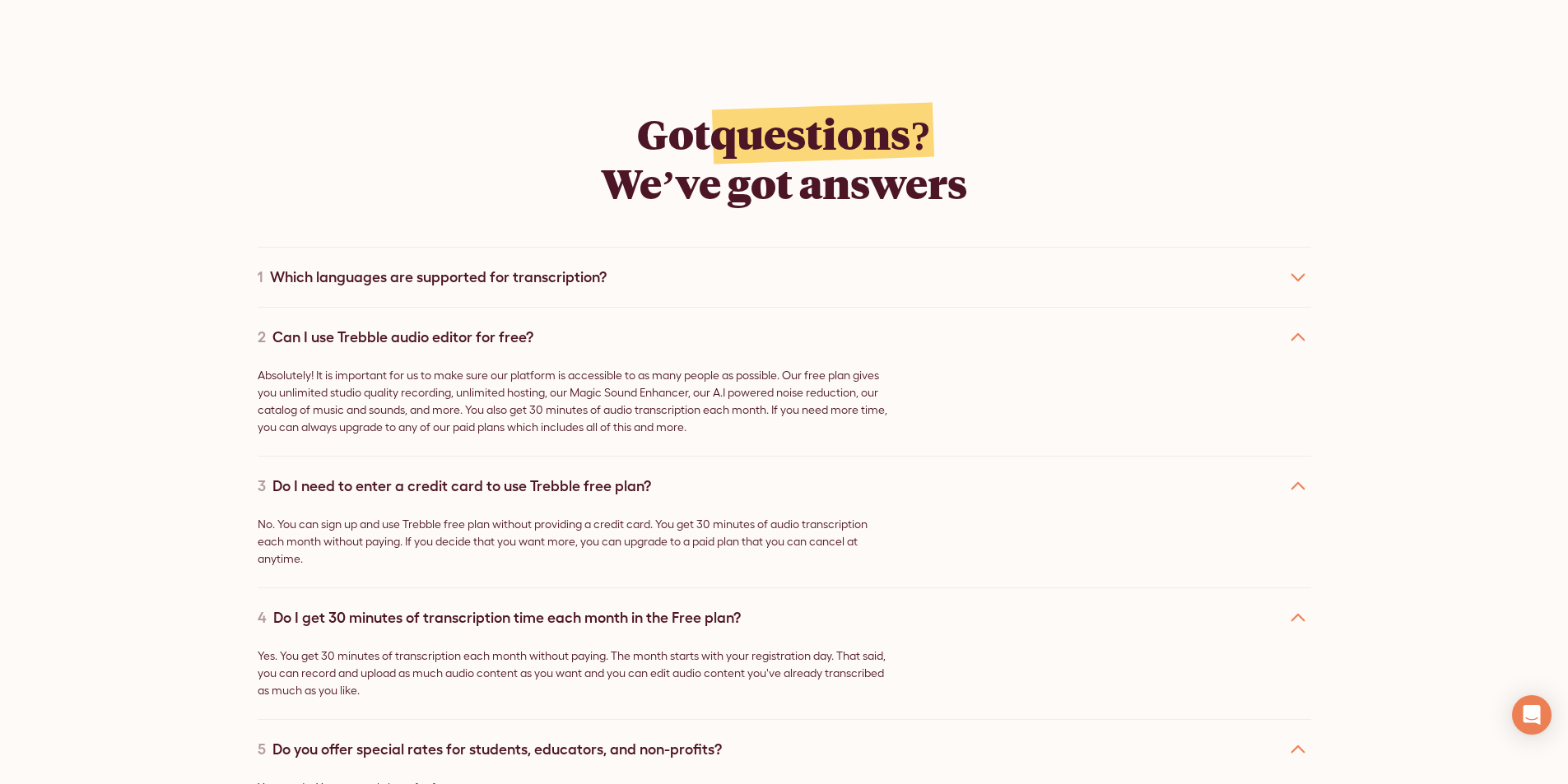
click at [444, 266] on div "Which languages are supported for transcription?" at bounding box center [439, 277] width 337 height 22
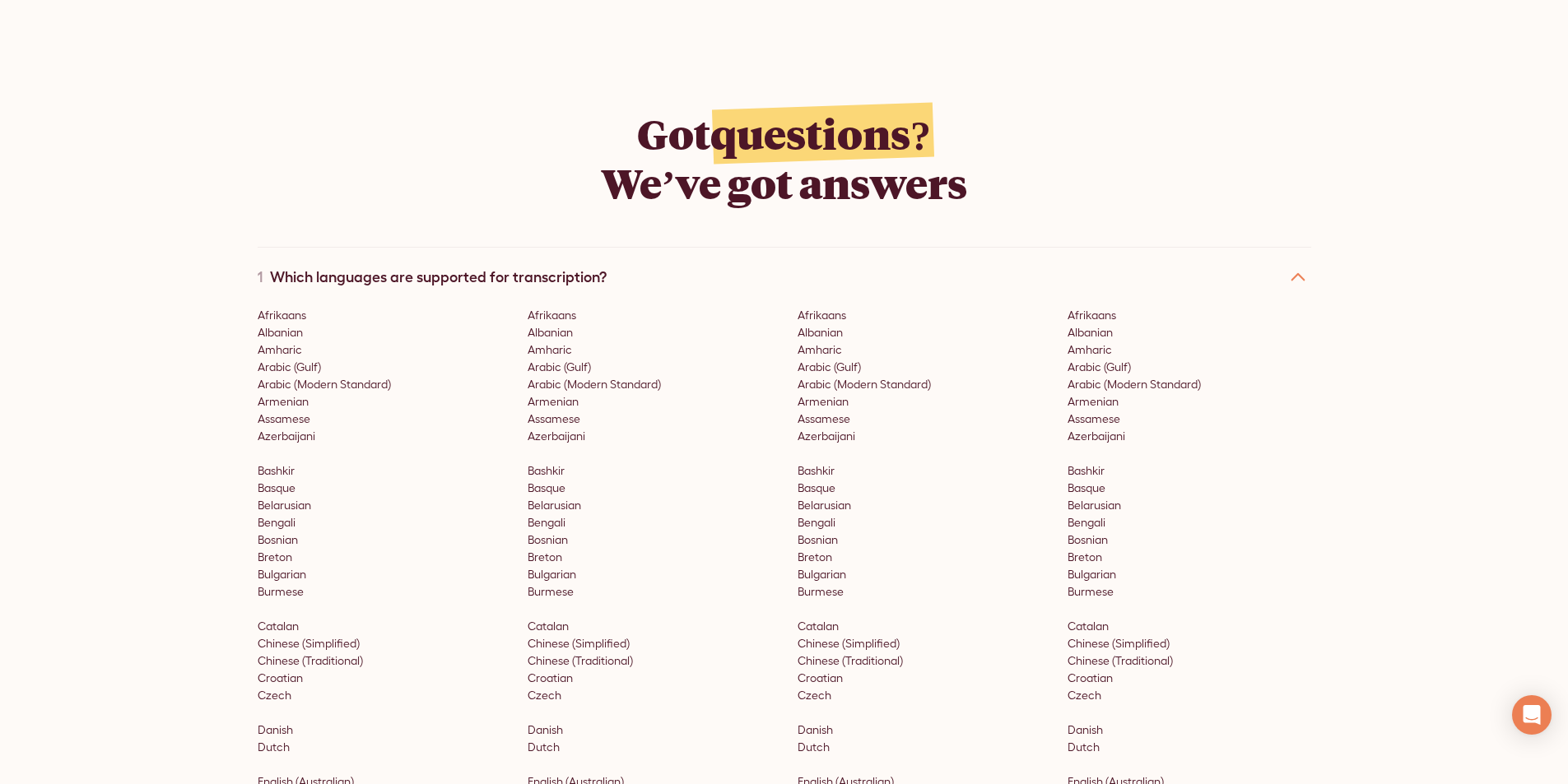
drag, startPoint x: 133, startPoint y: 300, endPoint x: 162, endPoint y: 327, distance: 39.6
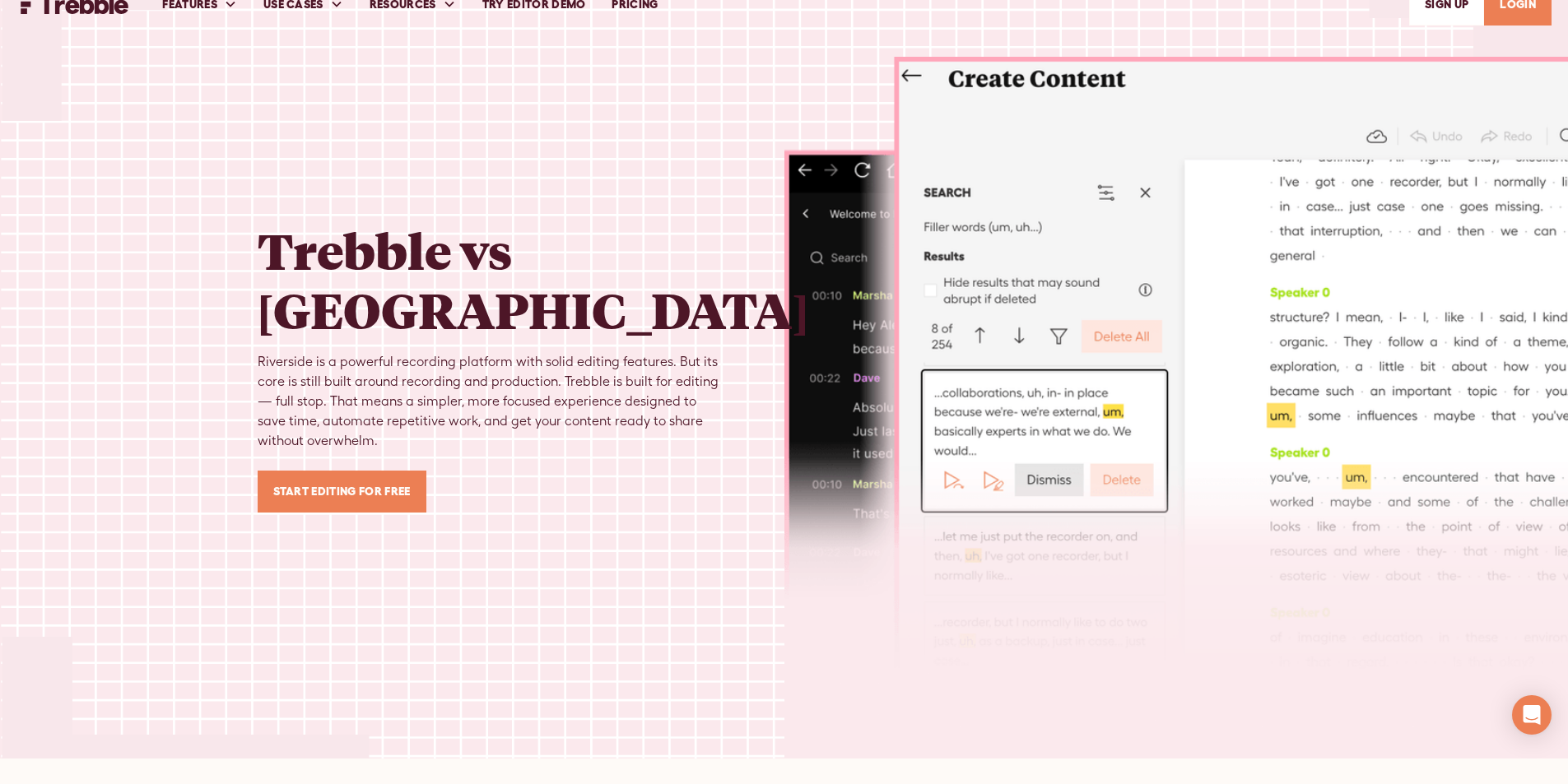
scroll to position [0, 0]
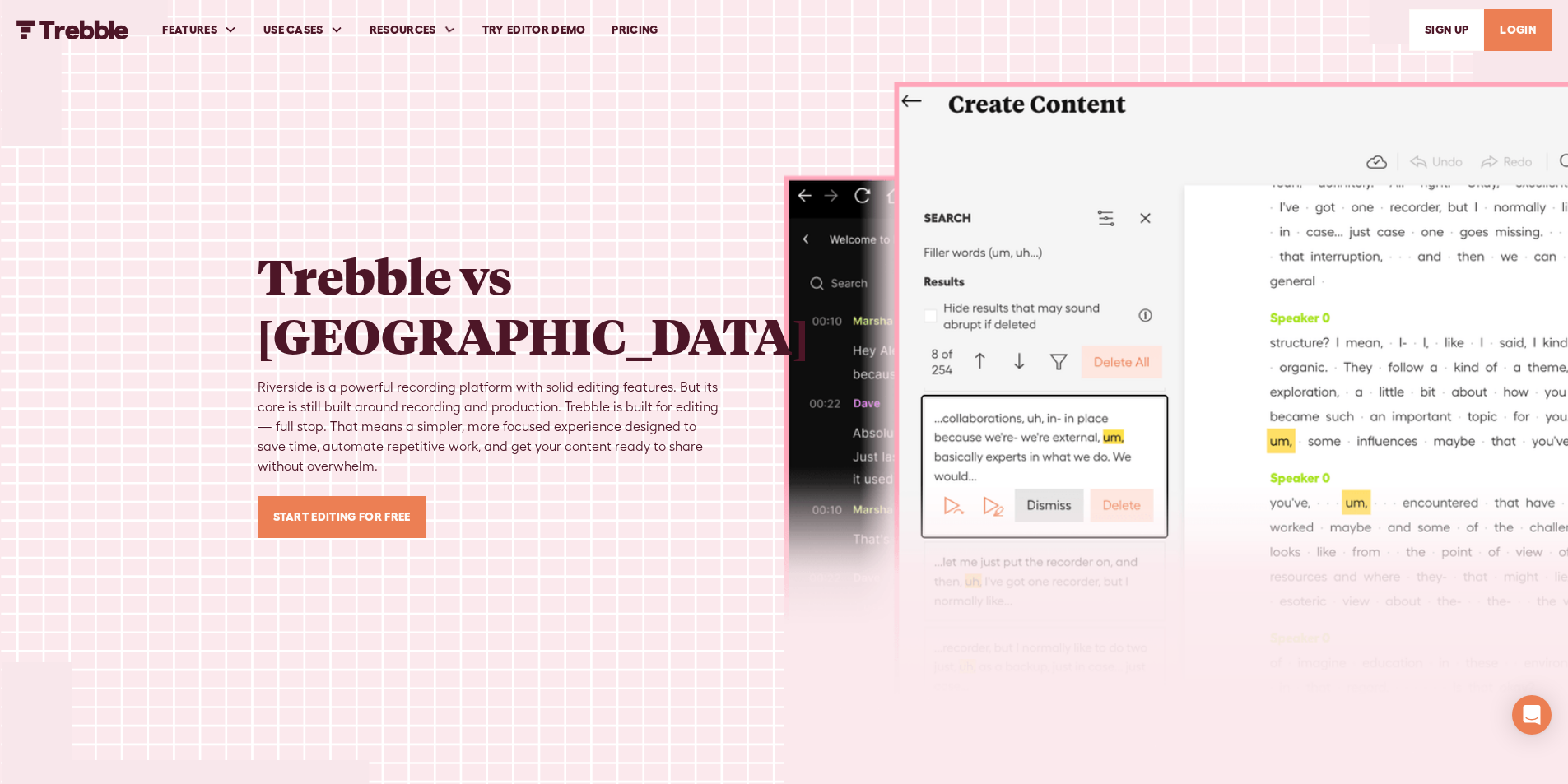
click at [543, 33] on link "Try Editor Demo" at bounding box center [534, 30] width 130 height 57
